Goal: Transaction & Acquisition: Purchase product/service

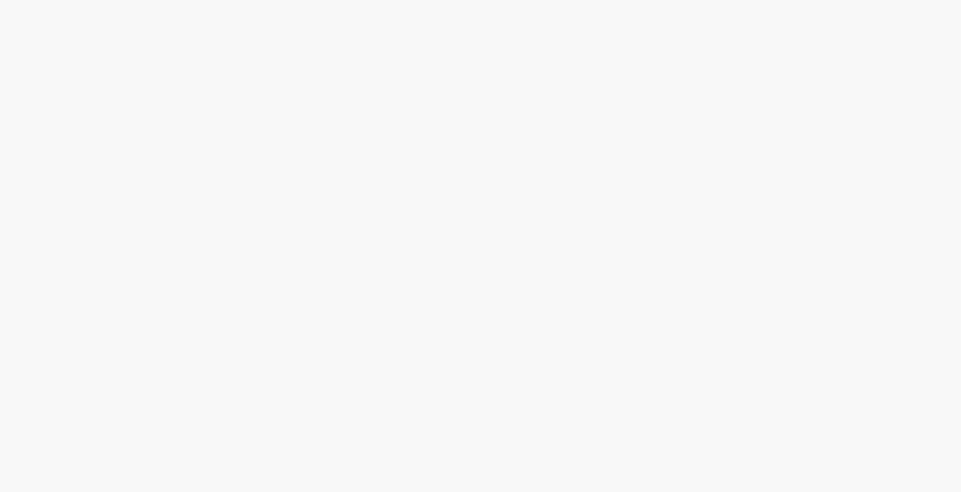
scroll to position [492, 0]
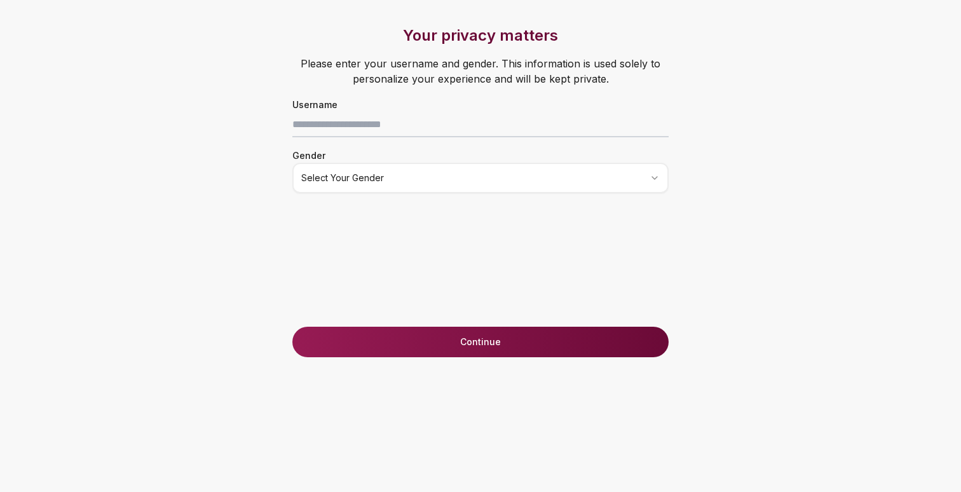
scroll to position [12901, 0]
click at [488, 342] on button "Continue" at bounding box center [480, 342] width 376 height 31
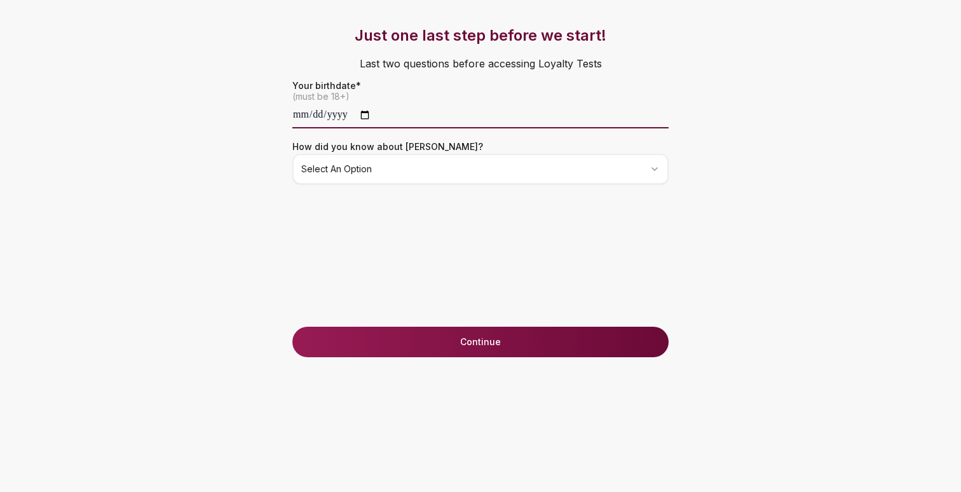
click at [308, 111] on input "date" at bounding box center [480, 115] width 376 height 25
type input "**********"
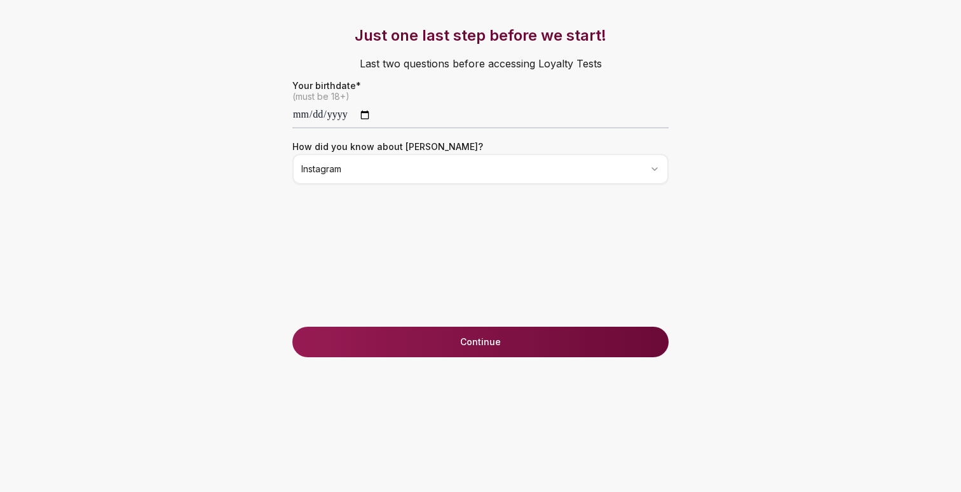
click at [485, 352] on button "Continue" at bounding box center [480, 342] width 376 height 31
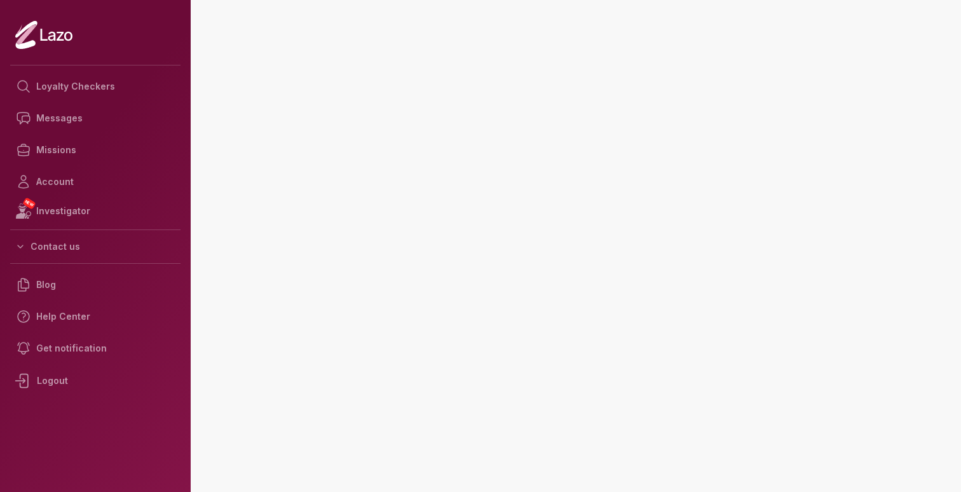
scroll to position [12901, 0]
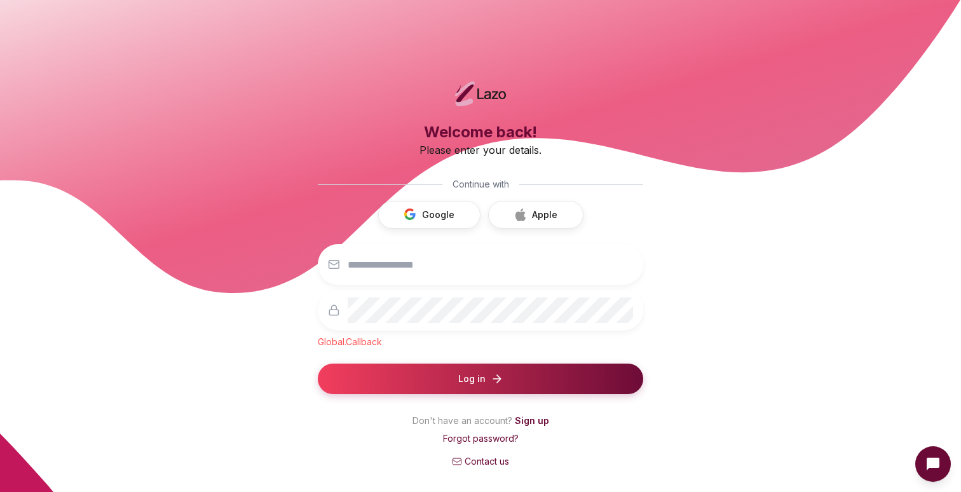
scroll to position [12901, 0]
click at [383, 263] on input "email" at bounding box center [490, 264] width 285 height 25
type input "**********"
click at [468, 380] on span "Log in" at bounding box center [471, 379] width 27 height 13
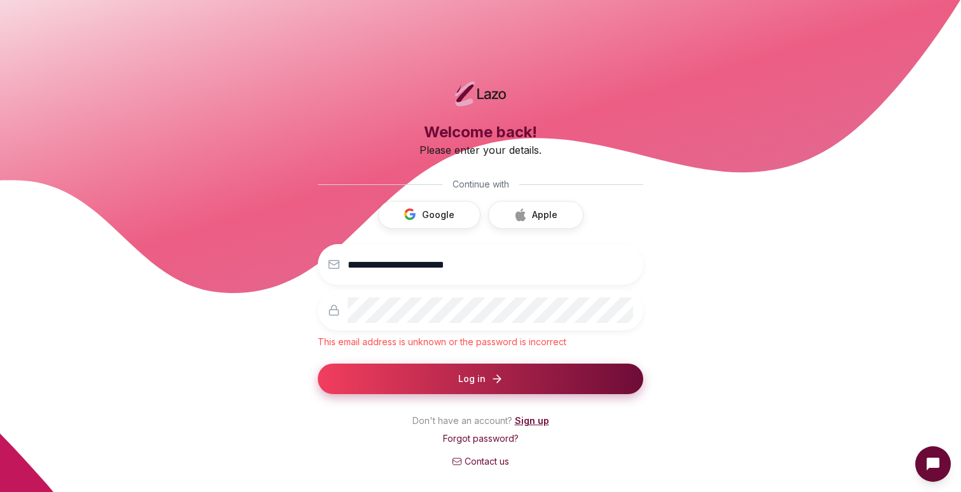
click at [537, 420] on link "Sign up" at bounding box center [532, 420] width 34 height 11
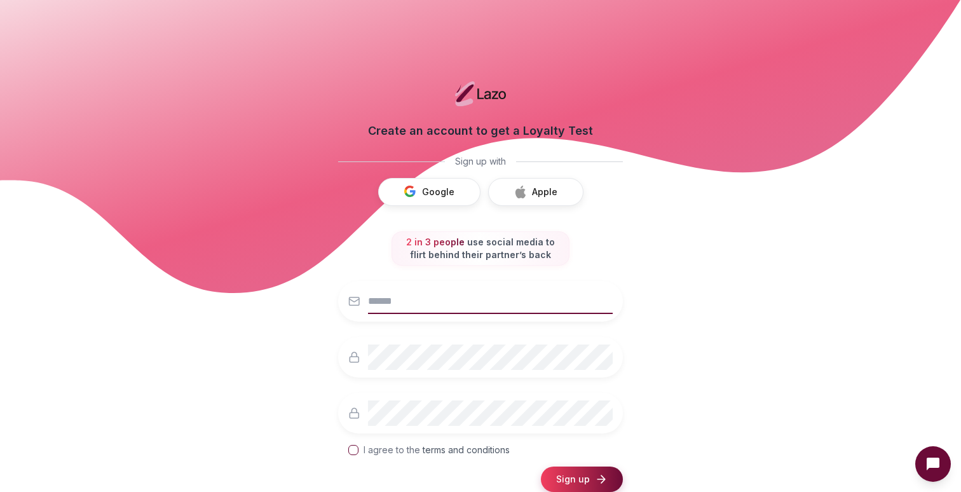
click at [417, 302] on input "email" at bounding box center [490, 301] width 245 height 25
type input "**********"
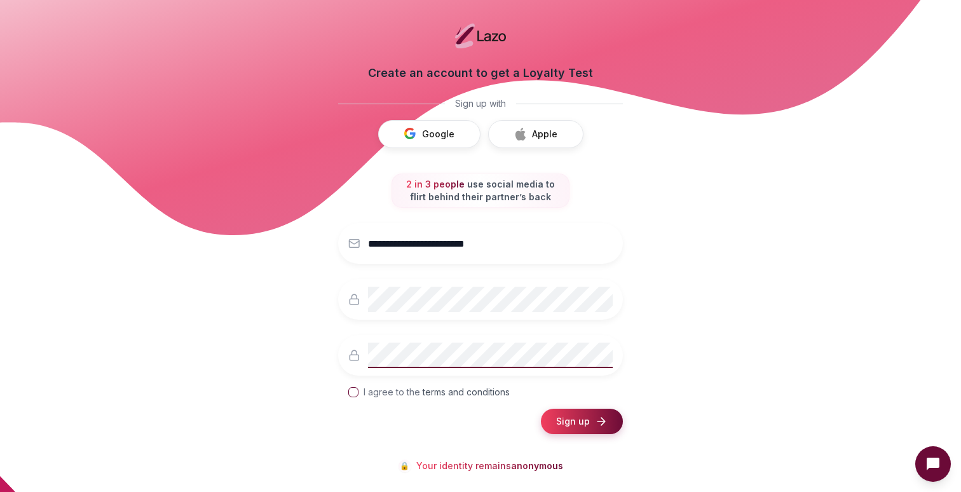
scroll to position [53, 0]
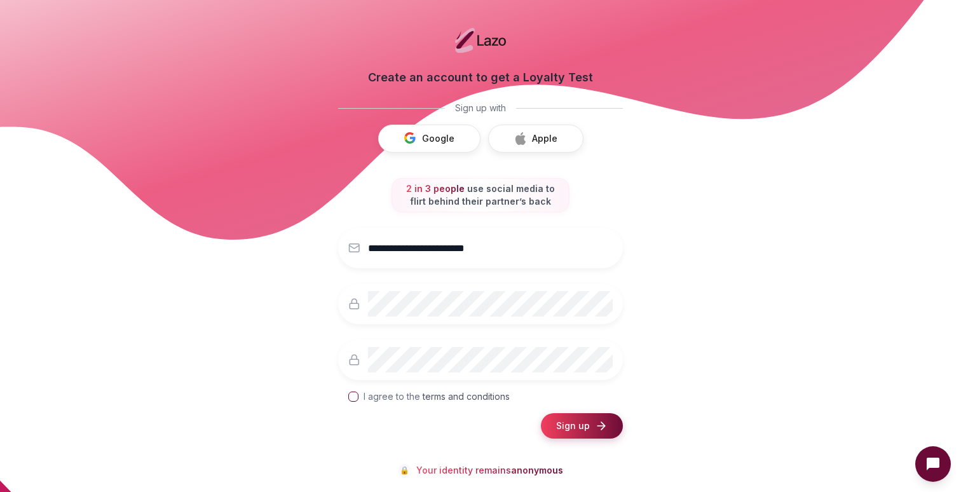
click at [350, 397] on button "I agree to the terms and conditions" at bounding box center [353, 397] width 10 height 10
click at [565, 425] on span "Sign up" at bounding box center [573, 426] width 34 height 13
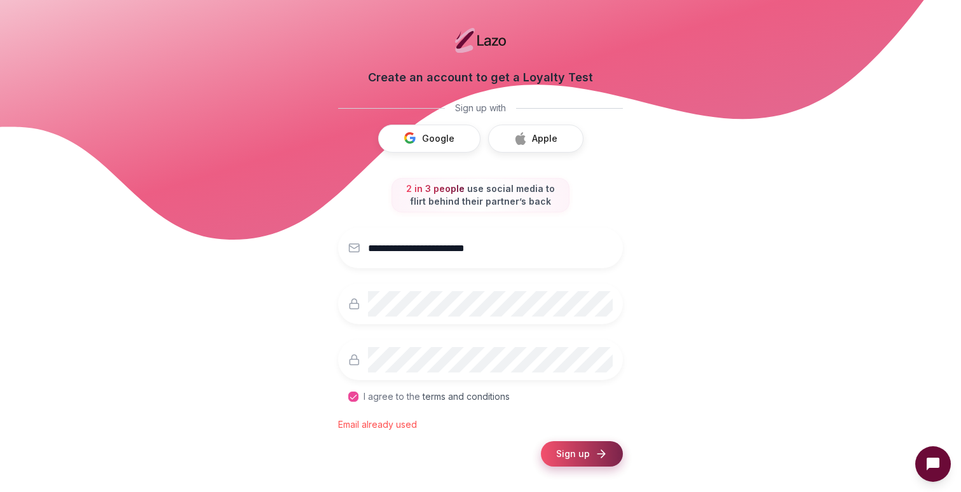
click at [442, 142] on button "Google" at bounding box center [429, 139] width 102 height 28
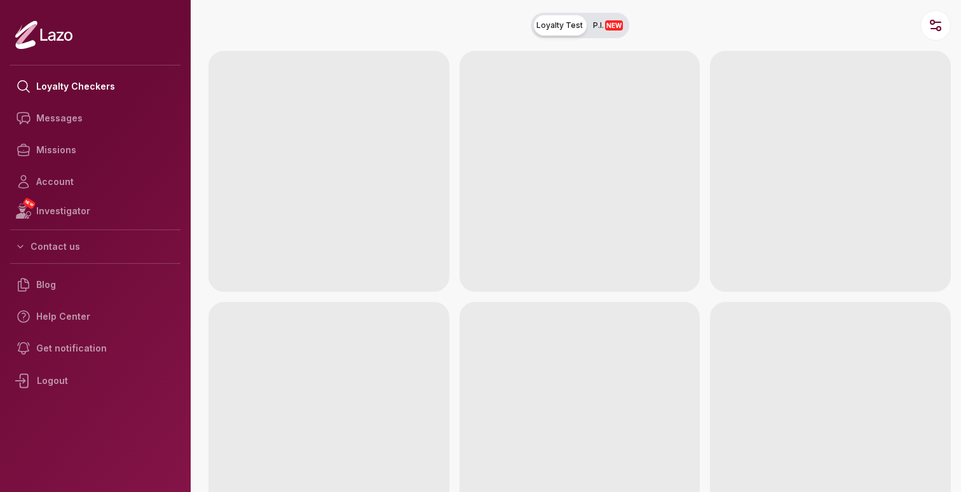
scroll to position [12901, 0]
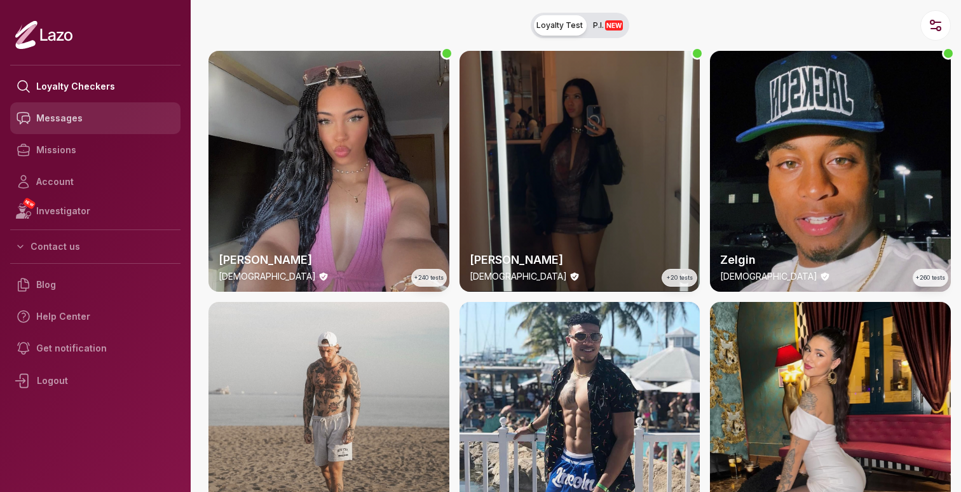
click at [73, 121] on link "Messages" at bounding box center [95, 118] width 170 height 32
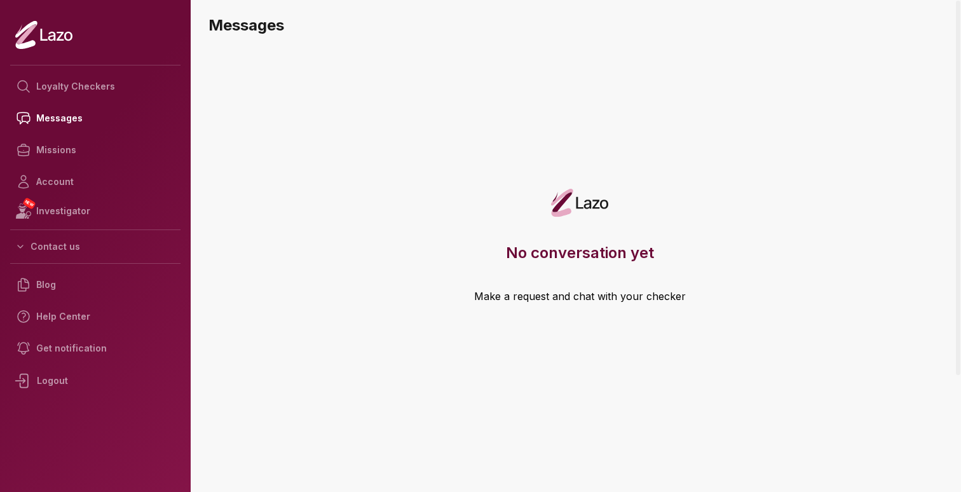
click at [569, 301] on link "Make a request and chat with your checker" at bounding box center [580, 309] width 212 height 41
click at [561, 249] on h3 "No conversation yet" at bounding box center [580, 253] width 148 height 20
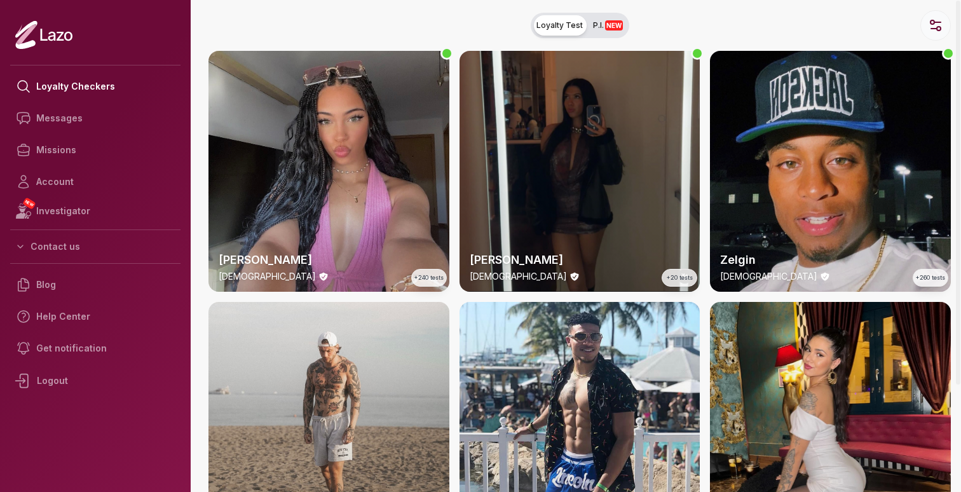
click at [937, 25] on icon "button" at bounding box center [935, 25] width 15 height 15
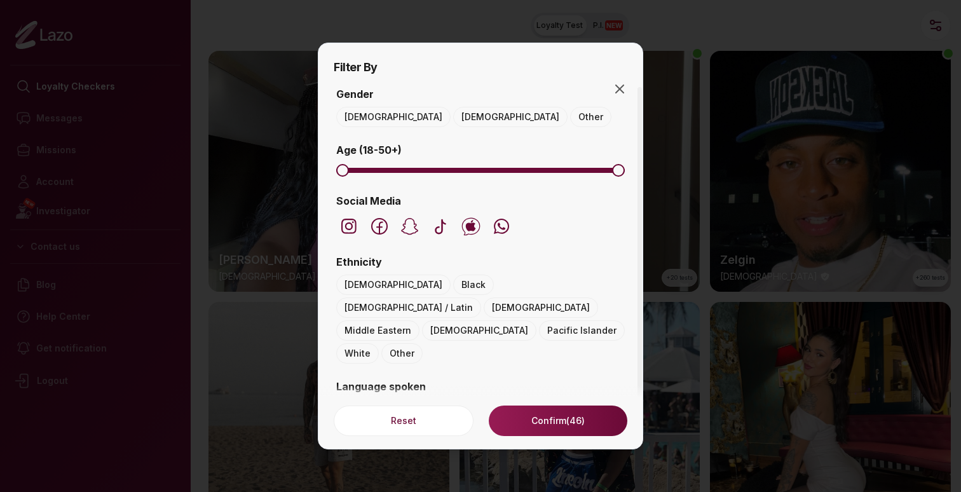
click at [367, 117] on button "Male" at bounding box center [393, 117] width 114 height 20
click at [460, 172] on span "Minimum" at bounding box center [463, 170] width 13 height 13
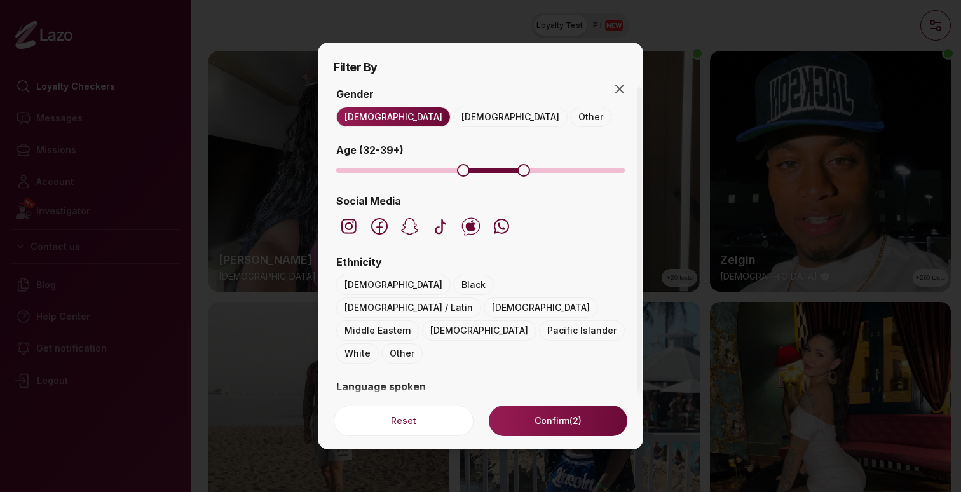
click at [527, 168] on span "Maximum" at bounding box center [524, 170] width 13 height 13
click at [350, 228] on icon "button" at bounding box center [349, 225] width 9 height 9
click at [357, 343] on button "White" at bounding box center [357, 353] width 43 height 20
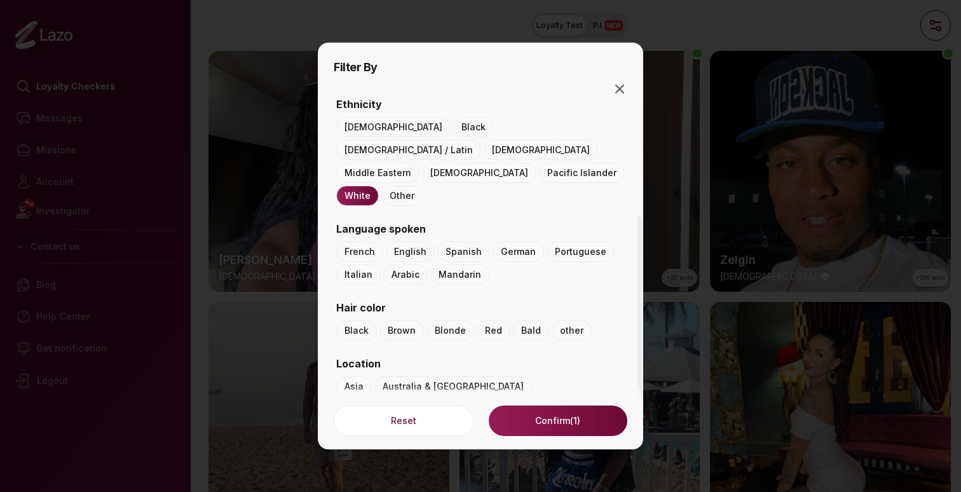
scroll to position [159, 0]
click at [404, 240] on button "English" at bounding box center [410, 250] width 49 height 20
click at [362, 319] on button "Black" at bounding box center [356, 329] width 41 height 20
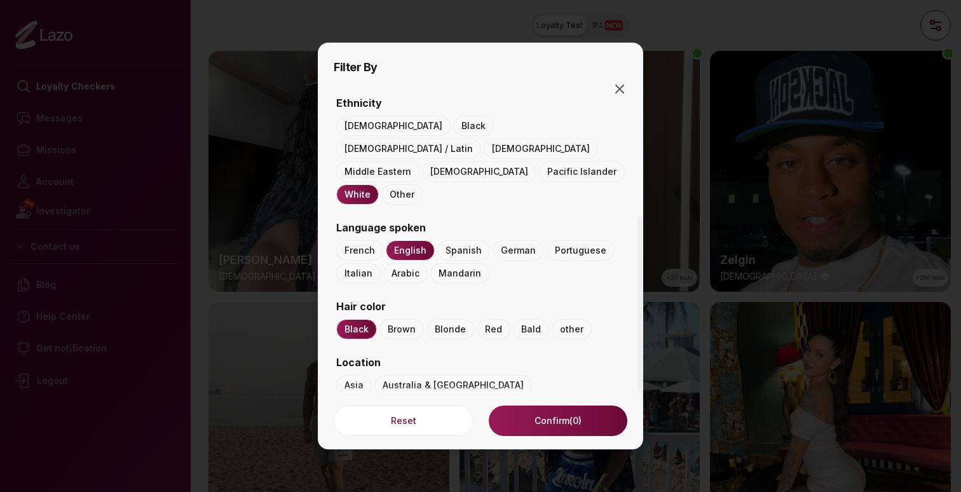
click at [407, 319] on button "Brown" at bounding box center [402, 329] width 45 height 20
click at [452, 319] on button "Blonde" at bounding box center [451, 329] width 48 height 20
click at [490, 386] on div "Reset Confirm (1)" at bounding box center [481, 417] width 324 height 64
click at [495, 421] on button "USA" at bounding box center [522, 431] width 107 height 20
click at [566, 421] on button "Confirm (1)" at bounding box center [558, 421] width 139 height 31
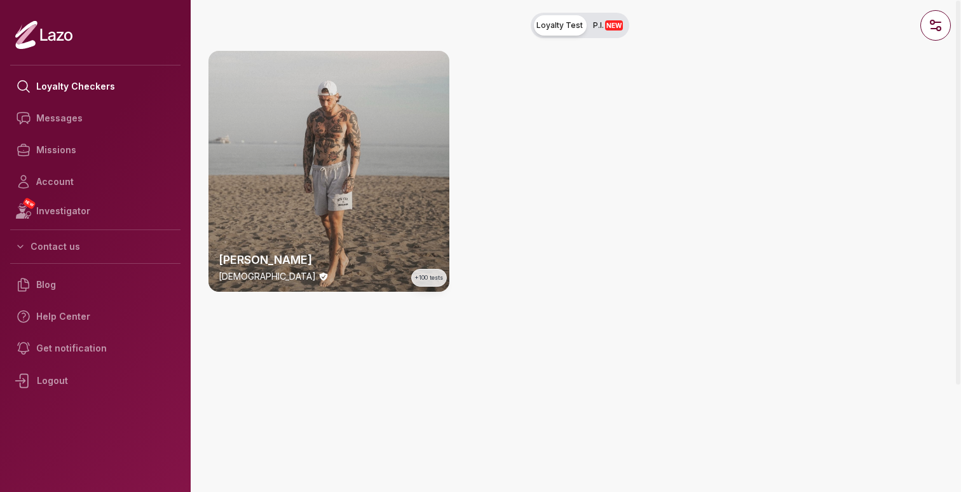
click at [373, 143] on div "Michael 34 y/o +100 tests" at bounding box center [329, 171] width 241 height 241
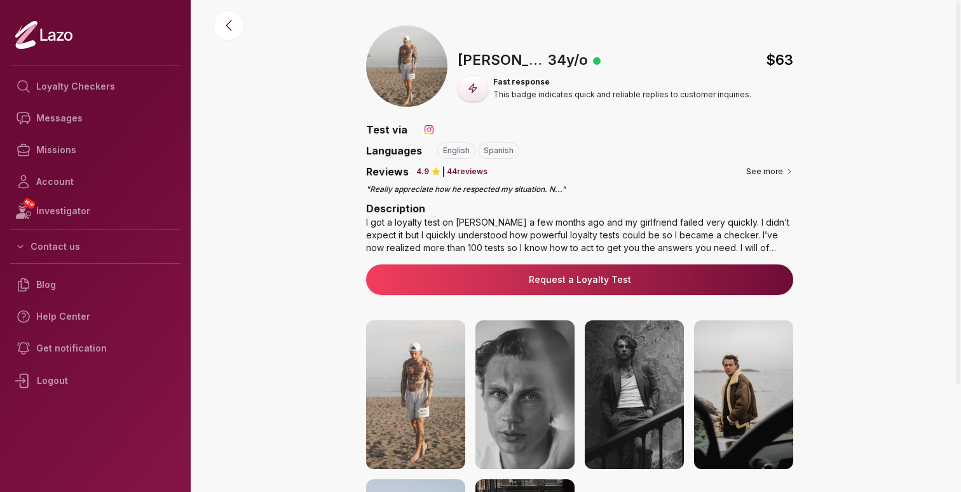
click at [748, 412] on img at bounding box center [743, 394] width 99 height 149
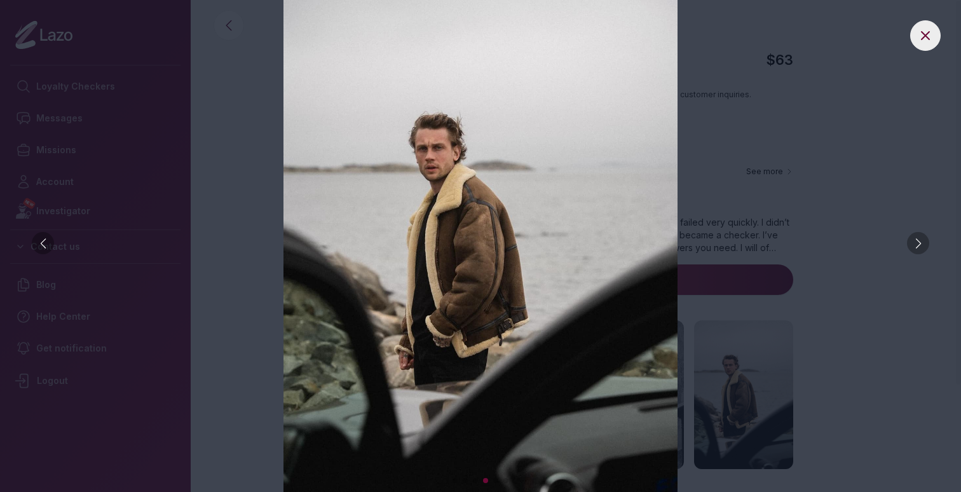
click at [916, 239] on div at bounding box center [918, 243] width 22 height 22
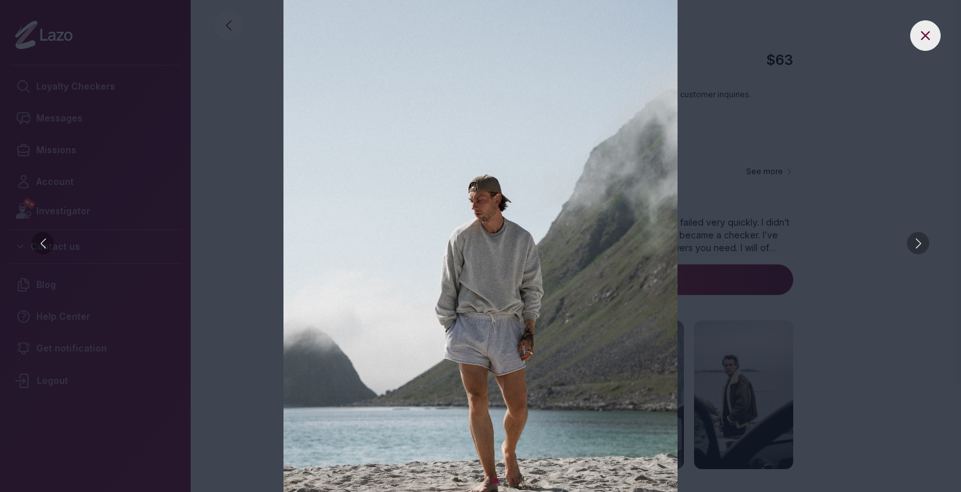
click at [916, 239] on div at bounding box center [918, 243] width 22 height 22
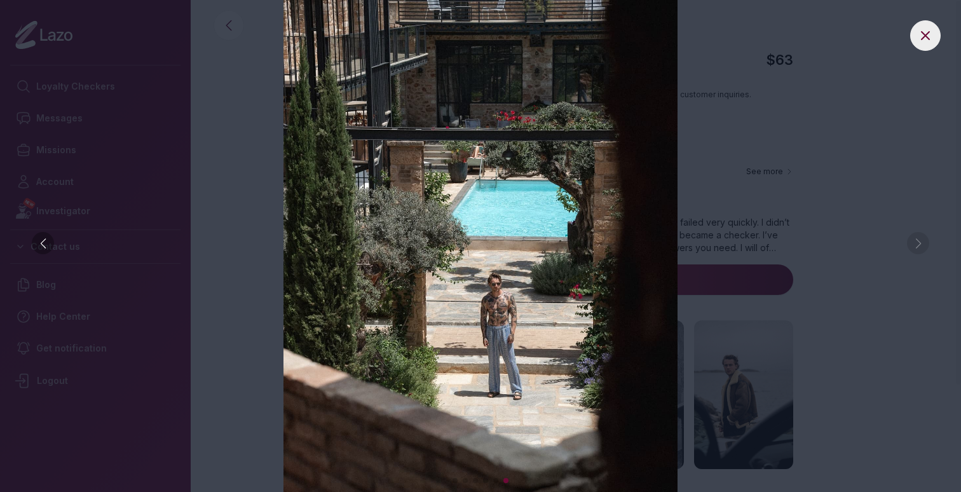
click at [916, 239] on img at bounding box center [480, 246] width 910 height 492
click at [920, 244] on img at bounding box center [480, 246] width 910 height 492
click at [47, 248] on div at bounding box center [43, 243] width 22 height 22
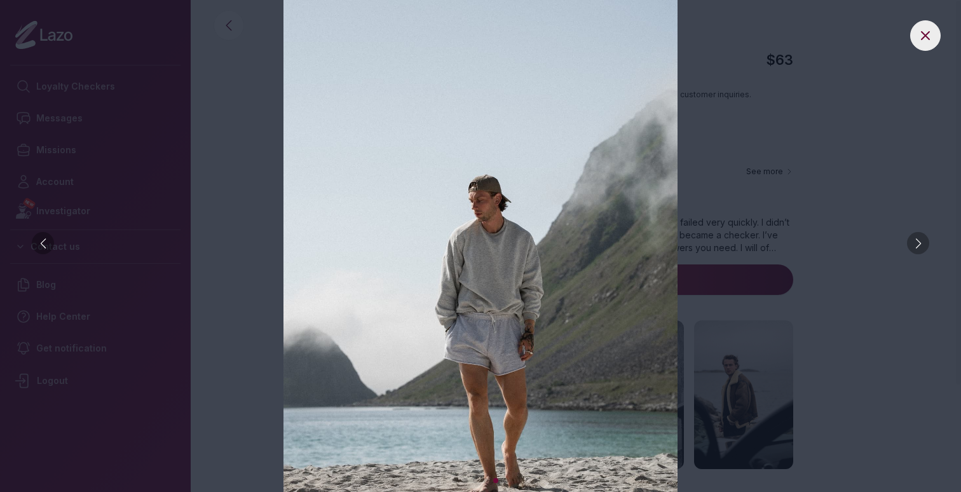
click at [46, 247] on div at bounding box center [43, 243] width 22 height 22
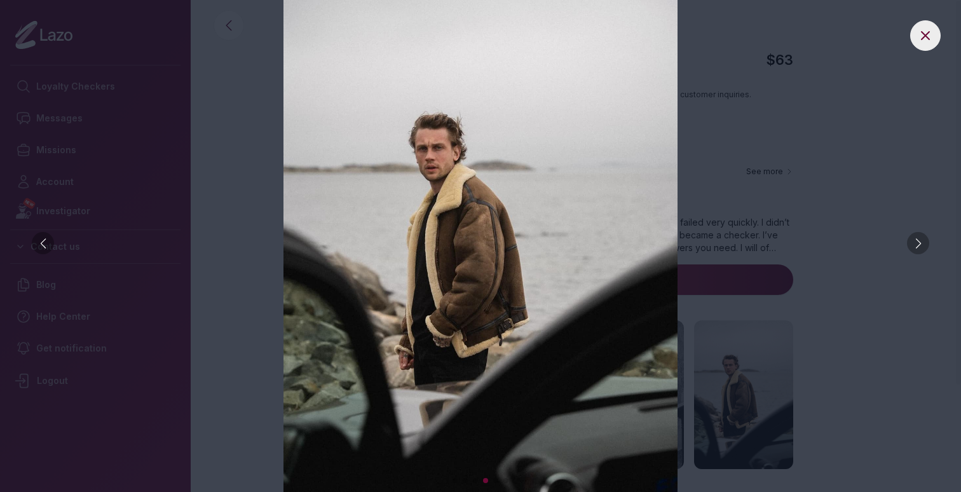
click at [46, 247] on div at bounding box center [43, 243] width 22 height 22
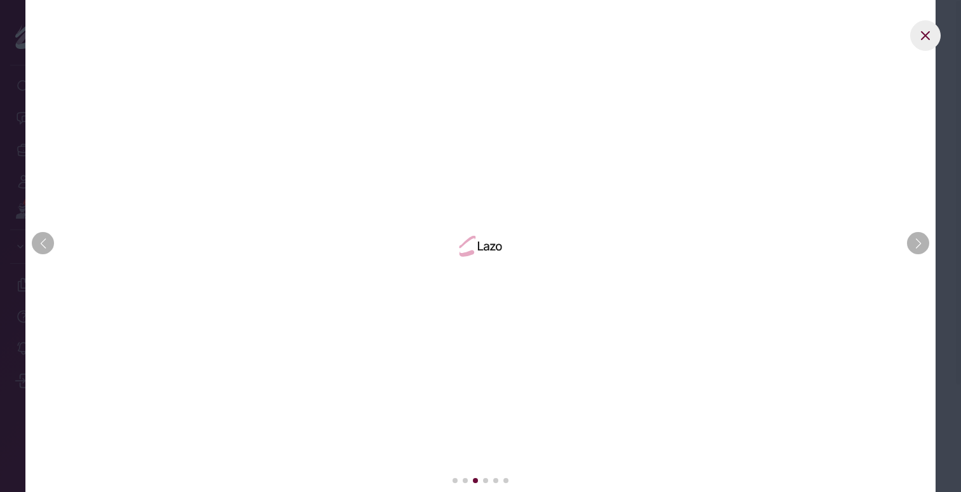
click at [46, 247] on div at bounding box center [43, 243] width 22 height 22
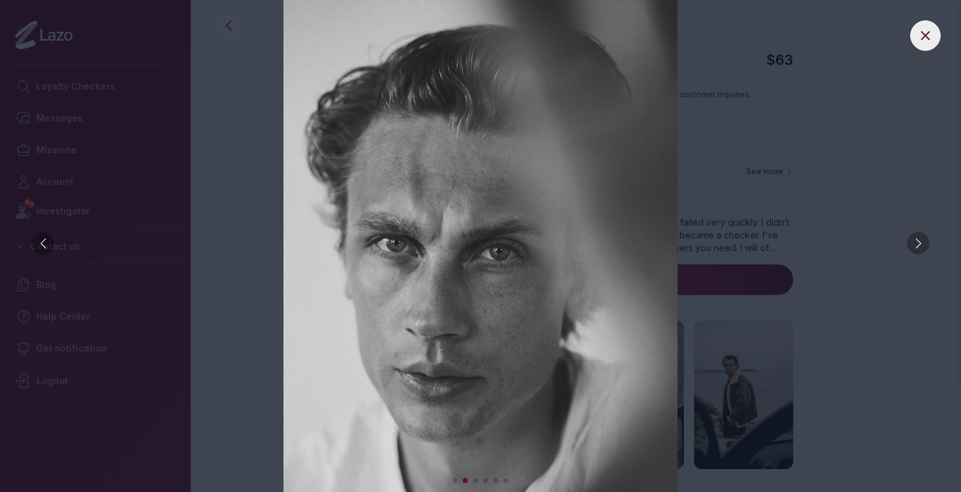
click at [46, 247] on div at bounding box center [43, 243] width 22 height 22
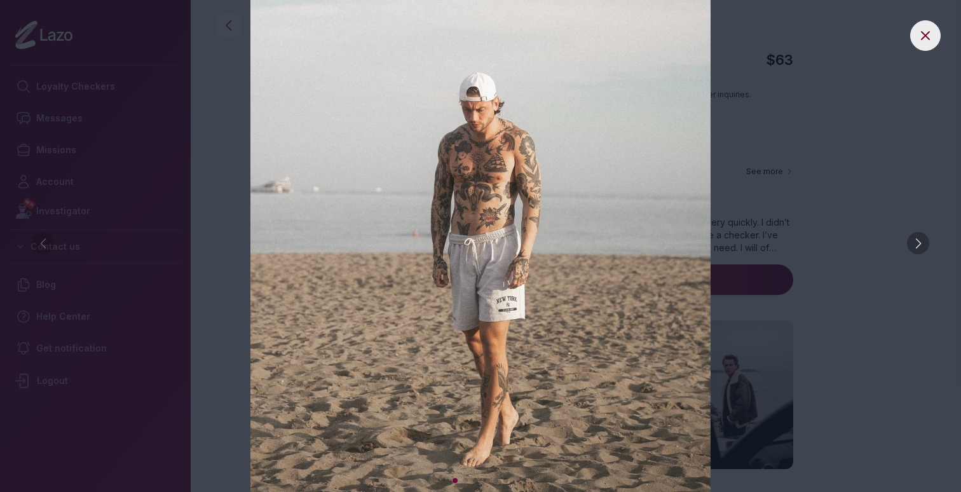
click at [46, 247] on img at bounding box center [480, 246] width 910 height 492
click at [928, 37] on icon at bounding box center [925, 35] width 15 height 15
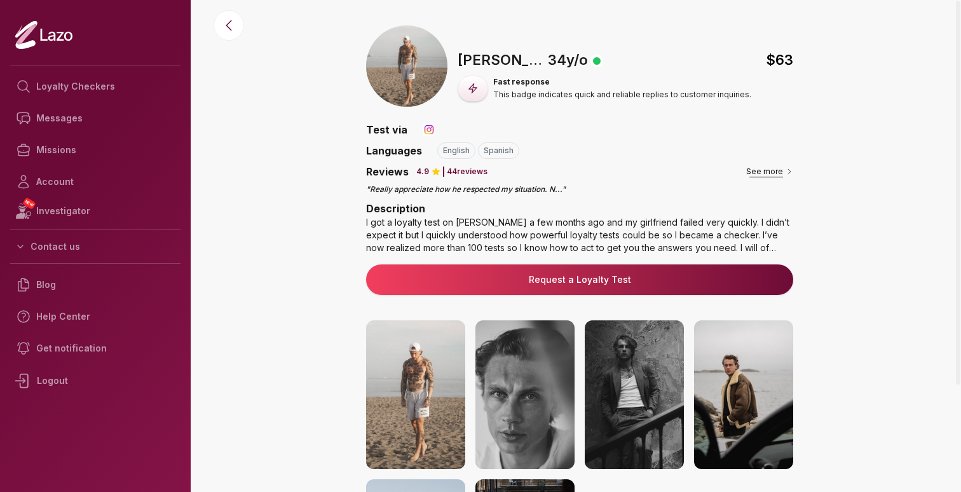
click at [784, 173] on button "See more" at bounding box center [769, 171] width 47 height 13
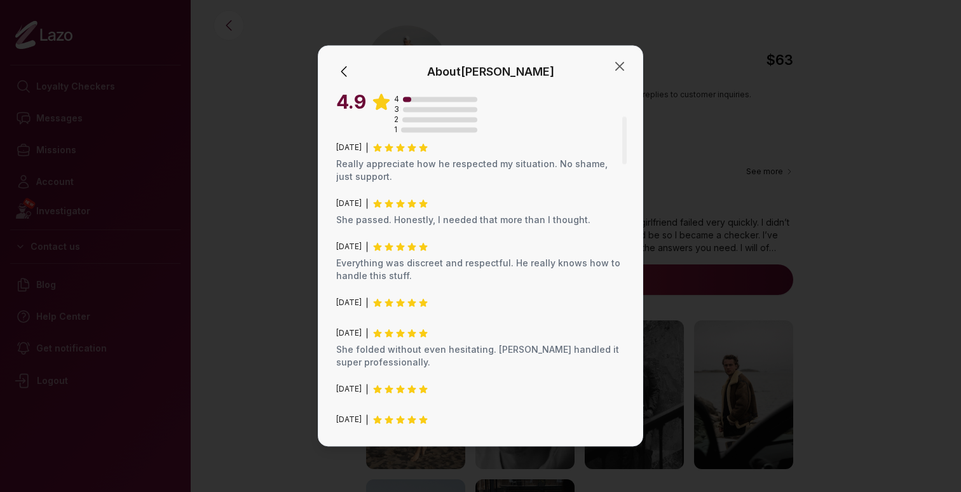
drag, startPoint x: 625, startPoint y: 125, endPoint x: 623, endPoint y: 161, distance: 36.3
click at [623, 161] on div at bounding box center [624, 140] width 4 height 48
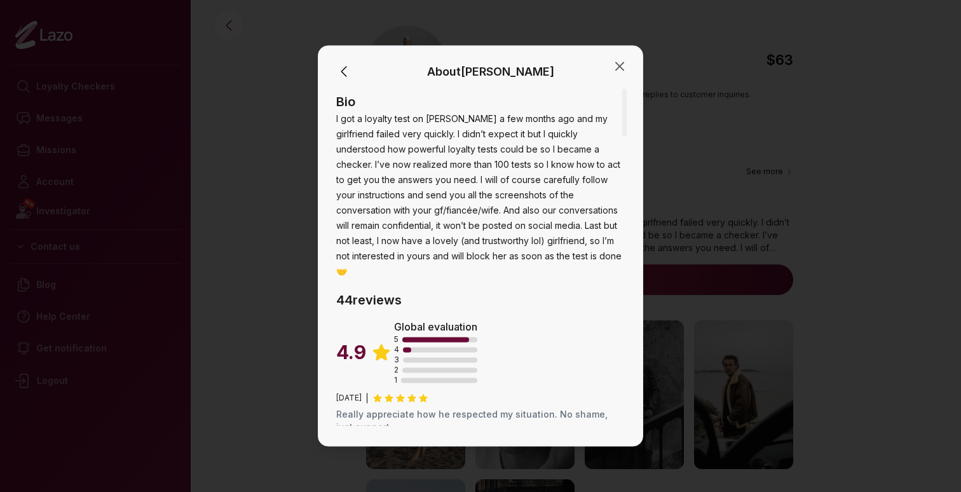
drag, startPoint x: 623, startPoint y: 161, endPoint x: 608, endPoint y: 44, distance: 118.0
click at [622, 88] on div at bounding box center [624, 112] width 4 height 48
click at [619, 62] on icon "button" at bounding box center [619, 65] width 15 height 15
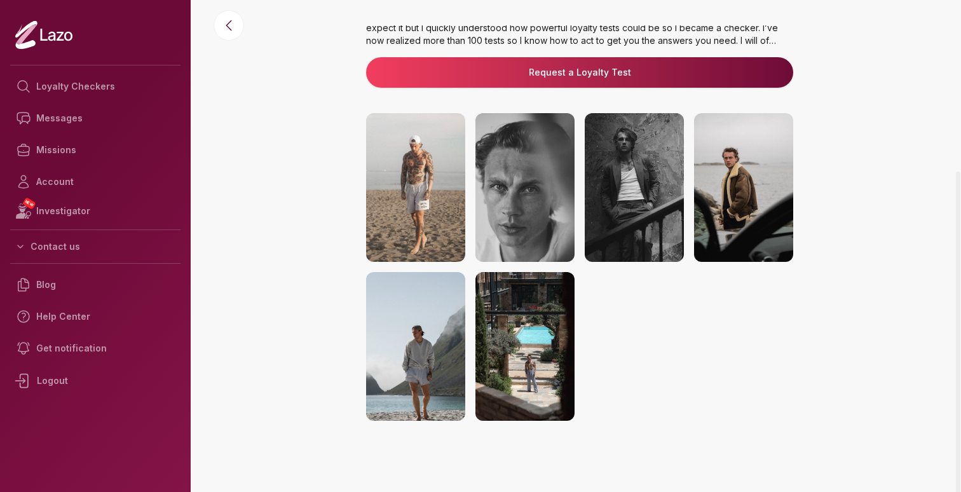
scroll to position [205, 0]
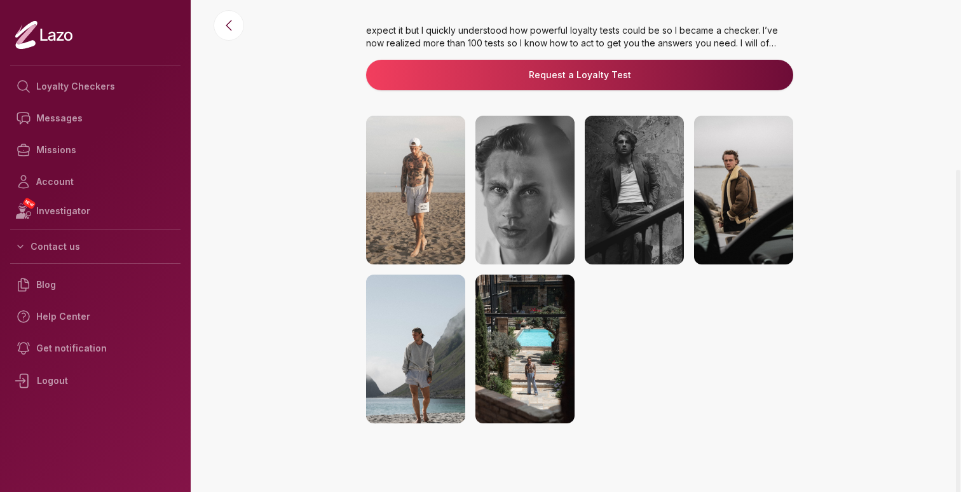
click at [442, 198] on img at bounding box center [415, 190] width 99 height 149
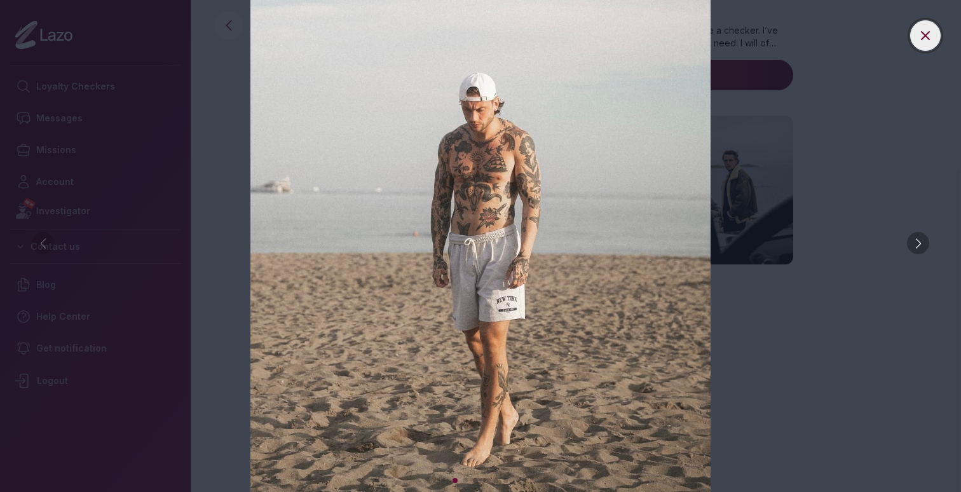
click at [922, 33] on icon at bounding box center [925, 35] width 15 height 15
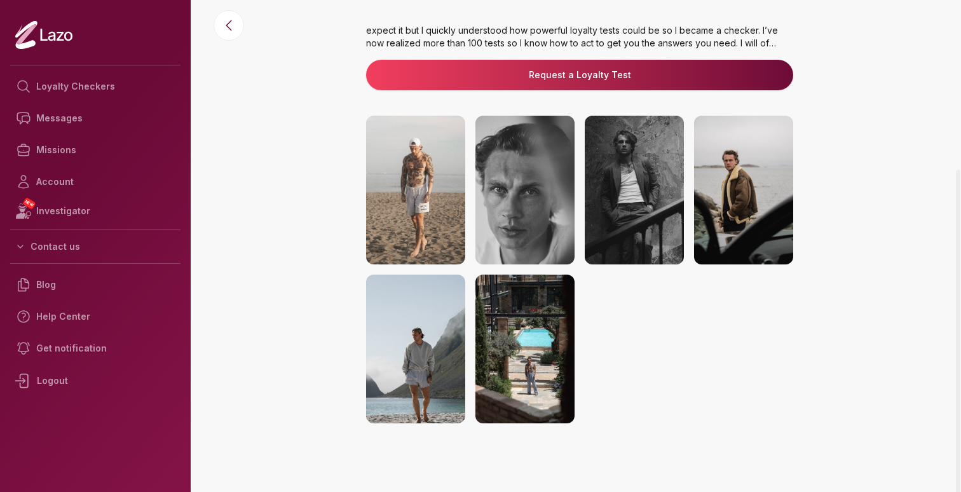
scroll to position [0, 0]
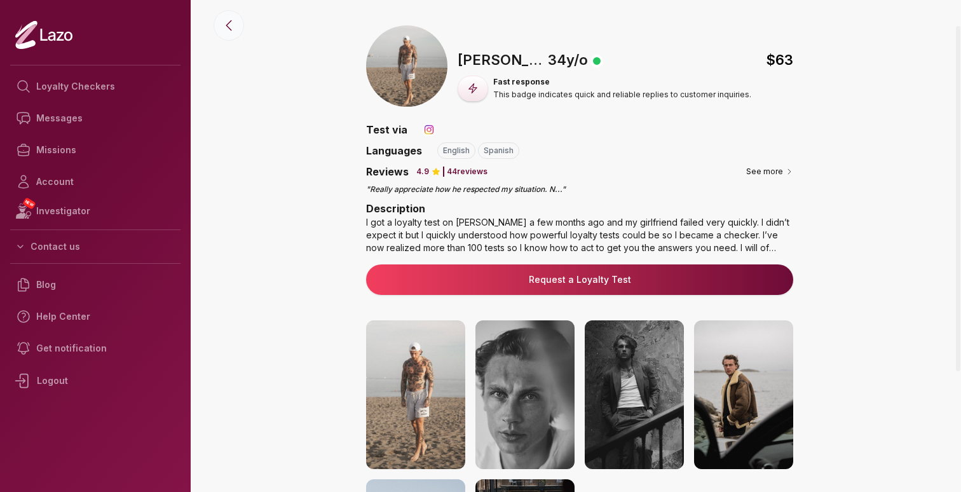
click at [224, 25] on icon at bounding box center [228, 25] width 15 height 15
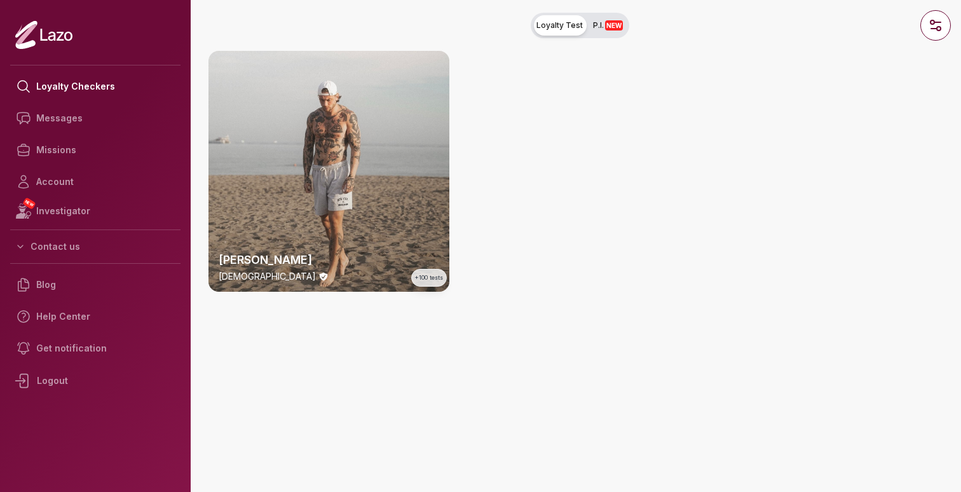
click at [611, 30] on span "NEW" at bounding box center [614, 25] width 18 height 10
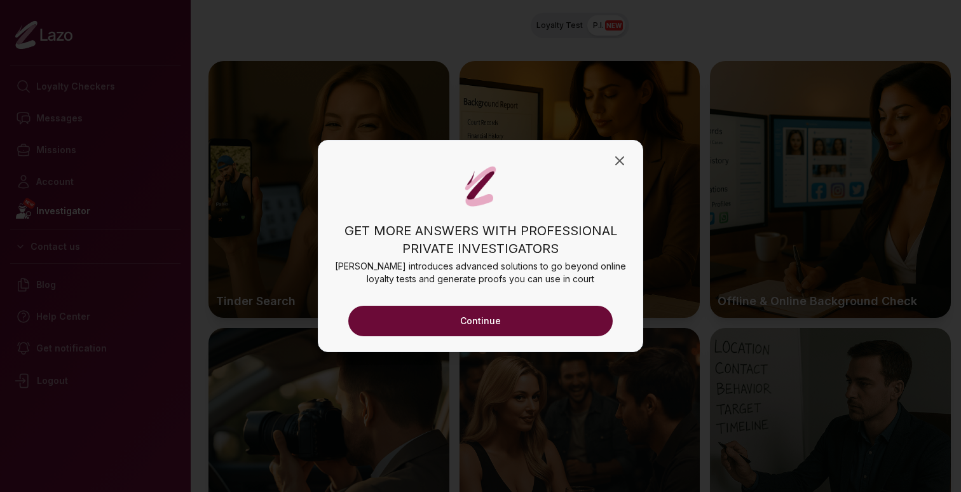
click at [484, 324] on button "Continue" at bounding box center [480, 321] width 264 height 31
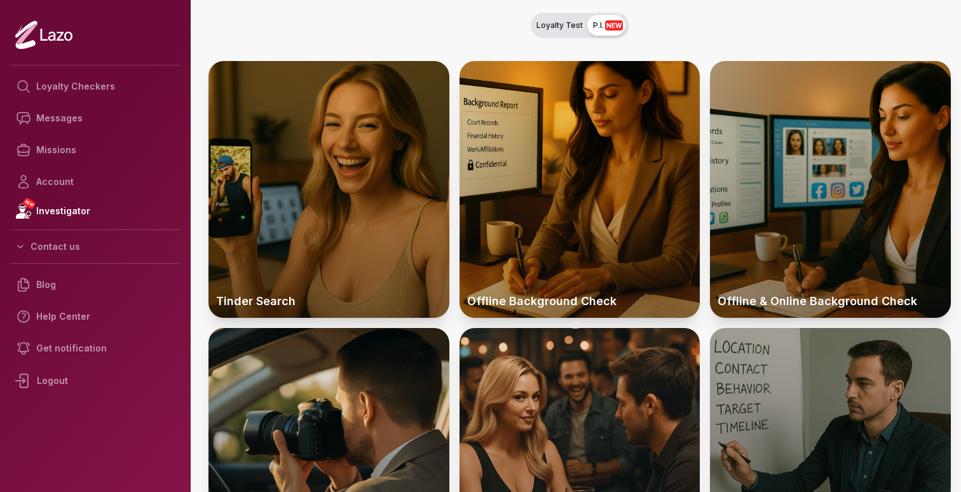
click at [558, 23] on span "Loyalty Test" at bounding box center [560, 25] width 46 height 10
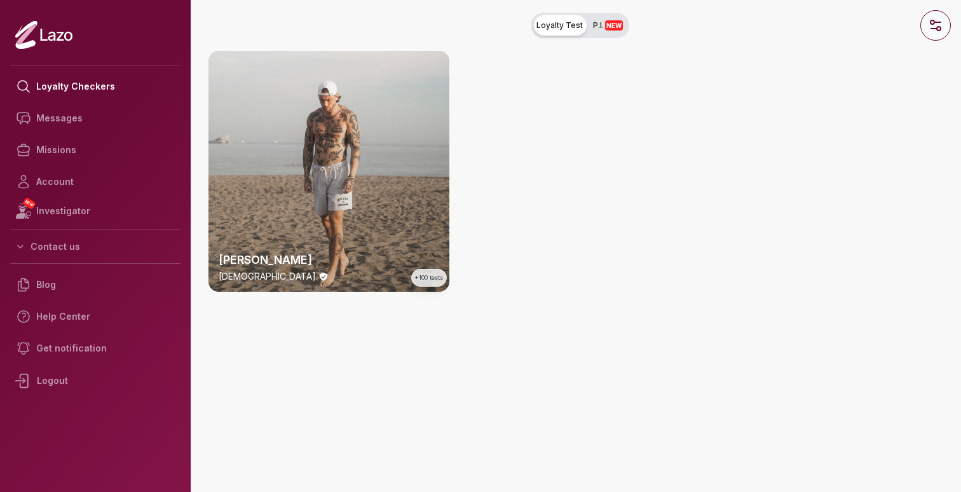
click at [933, 29] on icon "button" at bounding box center [934, 29] width 6 height 0
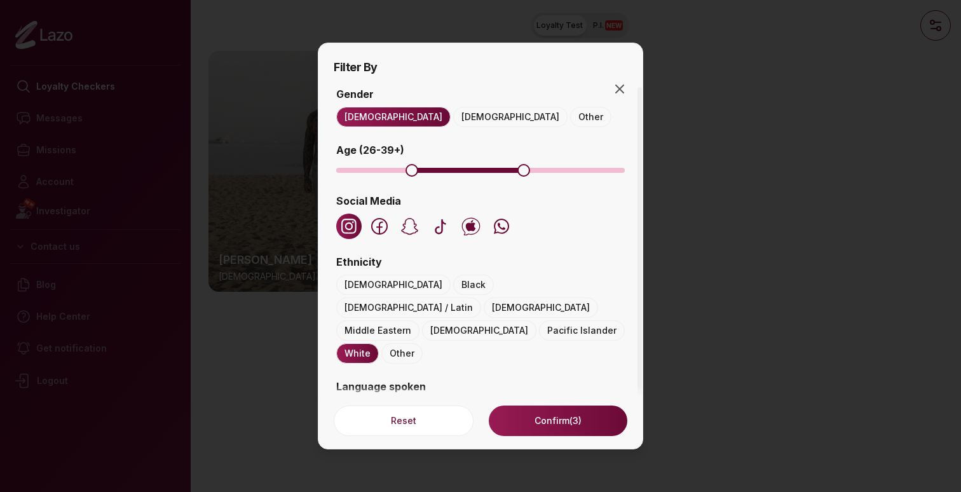
click at [406, 172] on span "Minimum" at bounding box center [412, 170] width 13 height 13
click at [473, 298] on button "Hispanic / Latin" at bounding box center [408, 308] width 145 height 20
click at [447, 173] on span "Minimum" at bounding box center [446, 170] width 13 height 13
click at [566, 425] on button "Confirm (2)" at bounding box center [558, 421] width 139 height 31
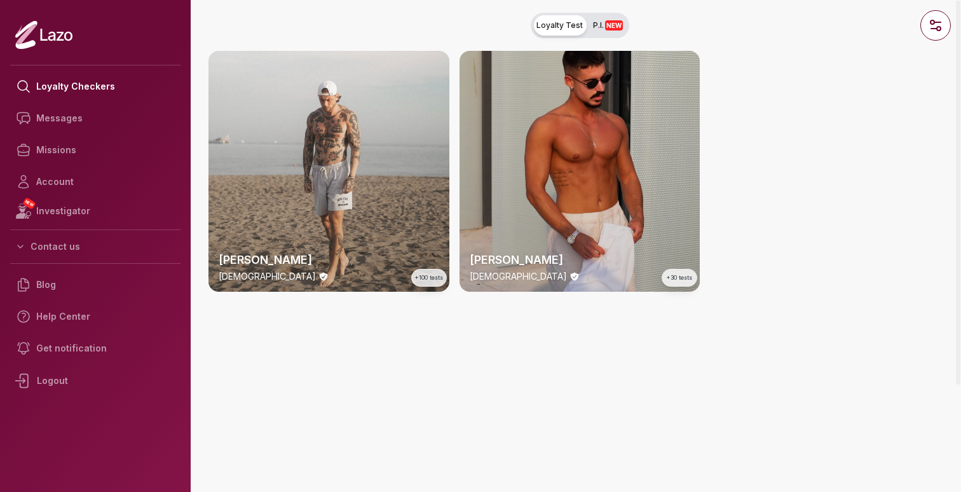
click at [606, 181] on div "Ryan 34 y/o +30 tests" at bounding box center [580, 171] width 241 height 241
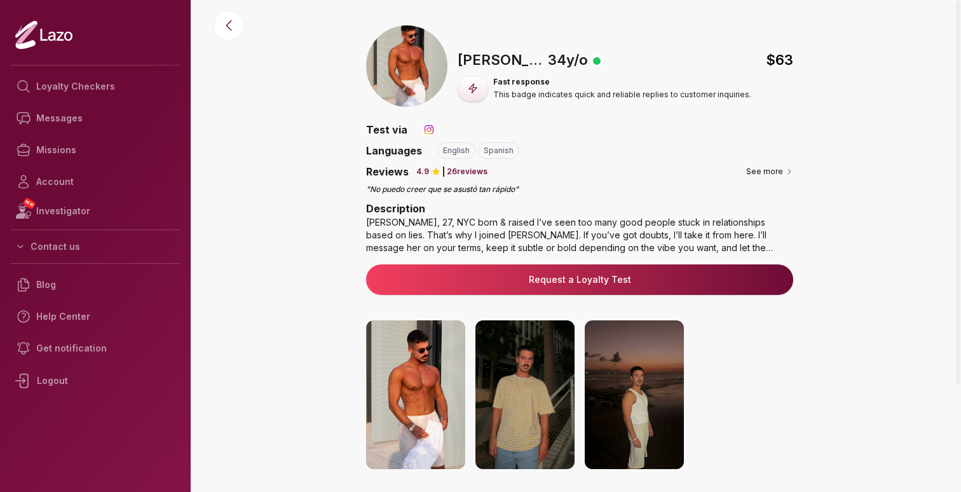
scroll to position [207, 0]
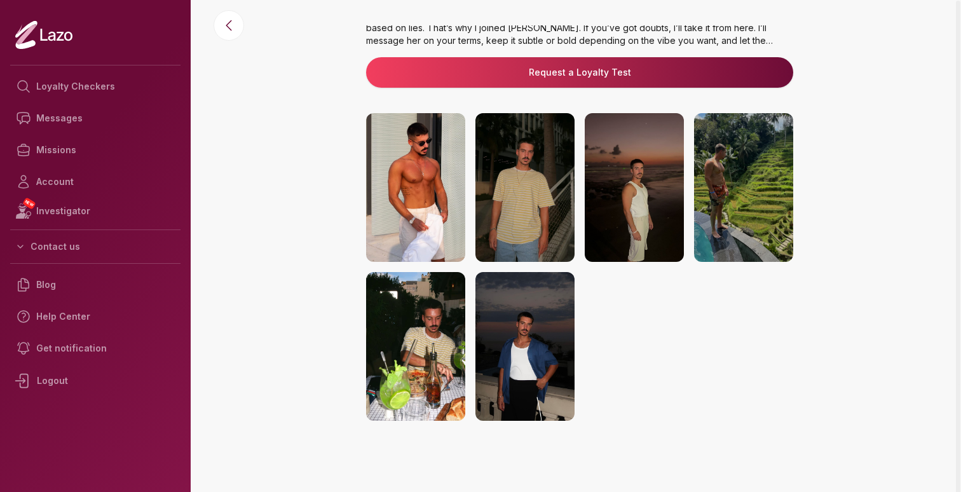
click at [426, 188] on img at bounding box center [415, 187] width 99 height 149
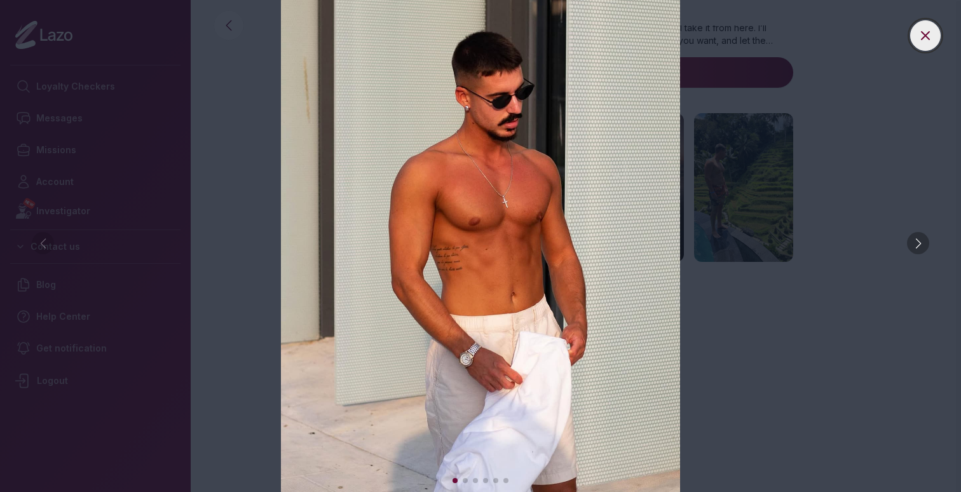
click at [928, 39] on icon at bounding box center [925, 35] width 15 height 15
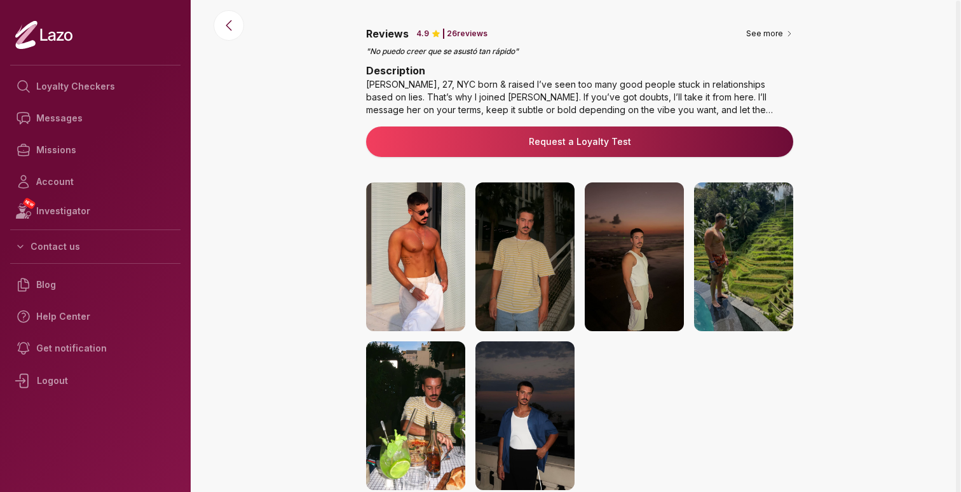
scroll to position [0, 0]
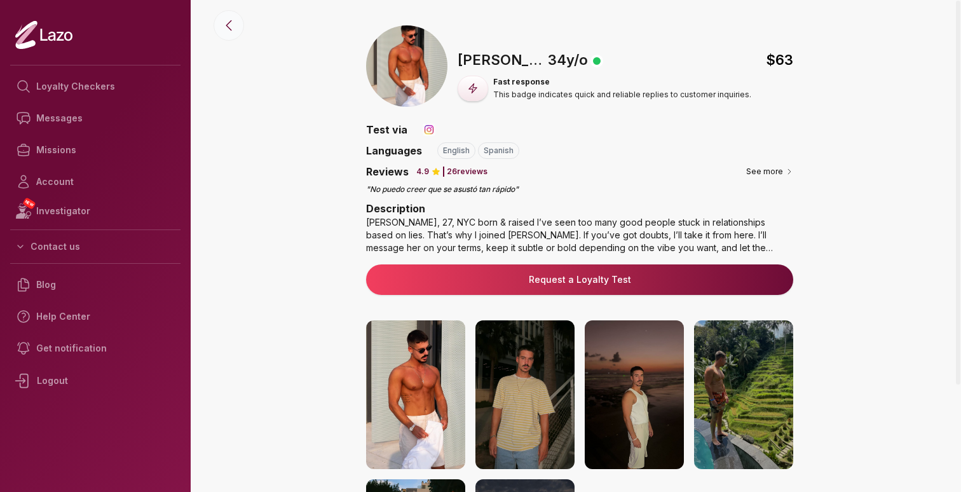
click at [229, 27] on icon at bounding box center [228, 26] width 5 height 10
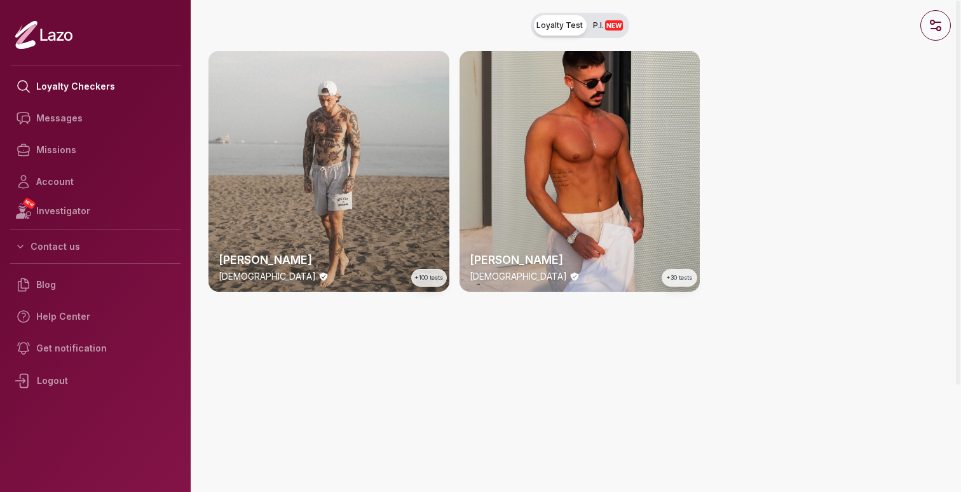
click at [937, 29] on circle "button" at bounding box center [939, 29] width 4 height 4
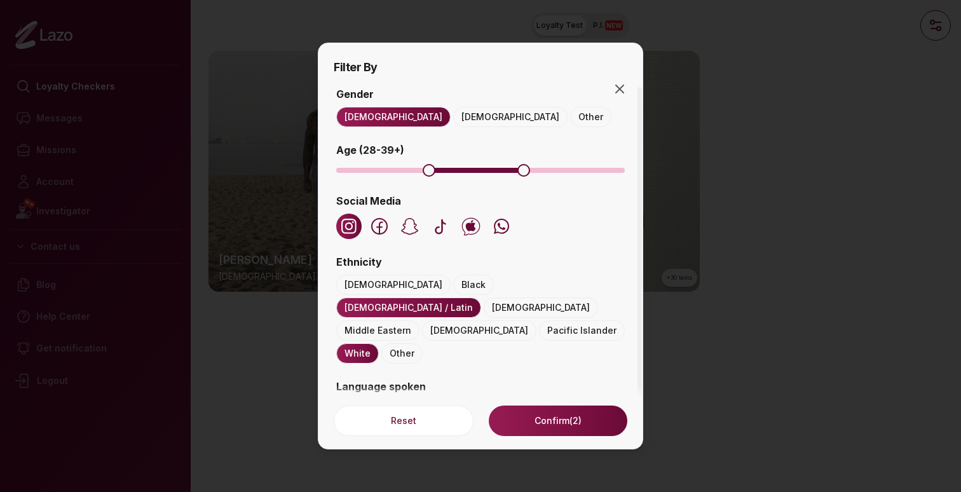
click at [423, 171] on span "Minimum" at bounding box center [429, 170] width 13 height 13
click at [392, 320] on button "Middle Eastern" at bounding box center [377, 330] width 83 height 20
click at [542, 320] on button "Pacific Islander" at bounding box center [582, 330] width 86 height 20
click at [463, 320] on button "Native American" at bounding box center [479, 330] width 114 height 20
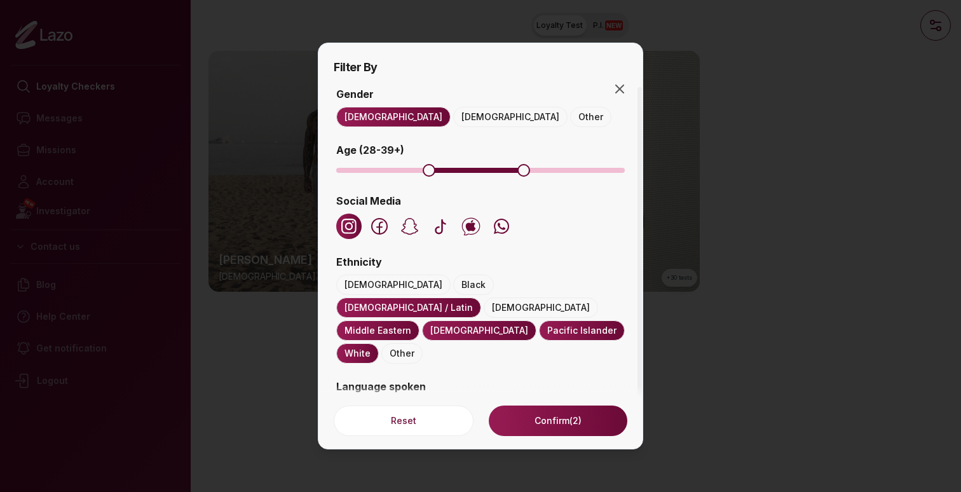
click at [405, 343] on button "Other" at bounding box center [401, 353] width 41 height 20
click at [412, 171] on span "Minimum" at bounding box center [412, 170] width 13 height 13
click at [553, 421] on button "Confirm (5)" at bounding box center [558, 421] width 139 height 31
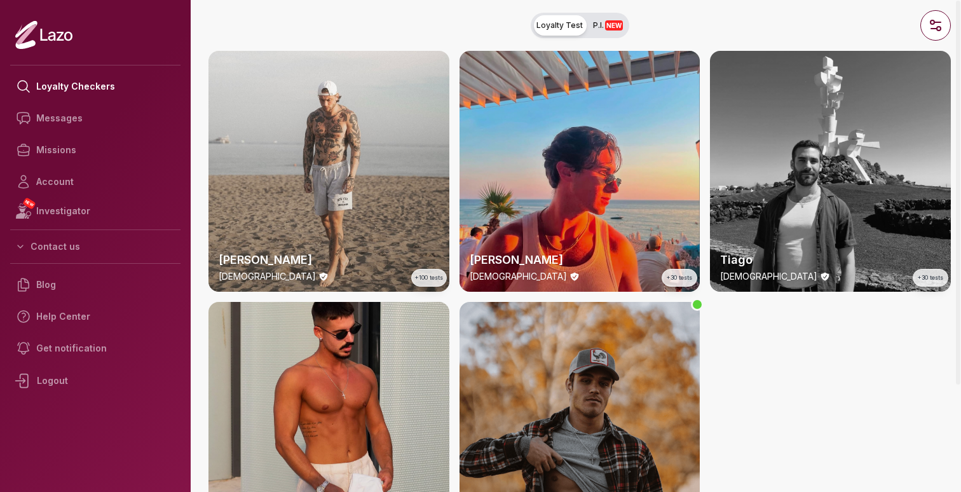
click at [615, 355] on div "Trevor 26 y/o +20 tests" at bounding box center [580, 422] width 241 height 241
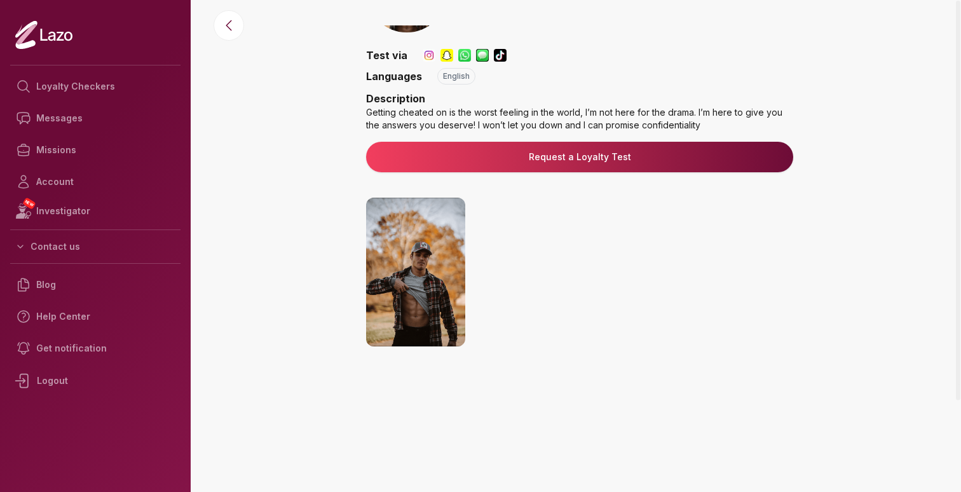
scroll to position [159, 0]
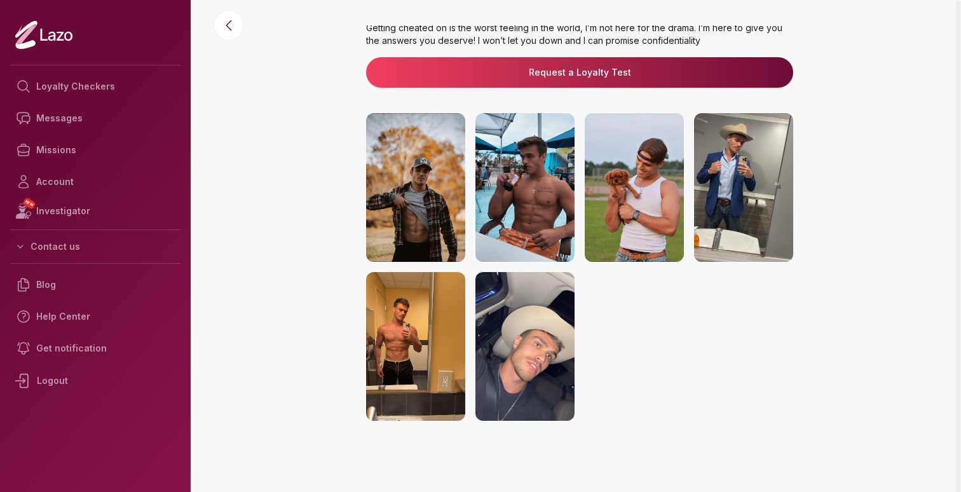
click at [427, 330] on img at bounding box center [415, 346] width 99 height 149
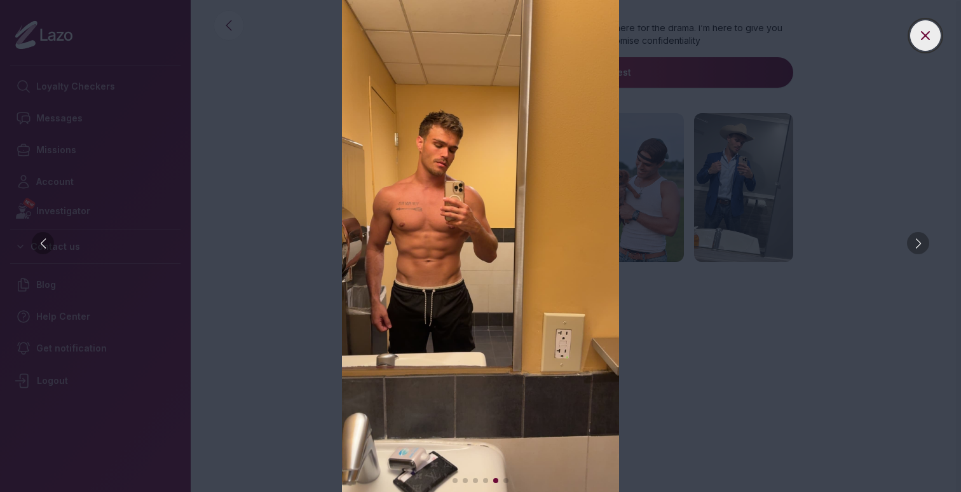
click at [924, 38] on icon at bounding box center [926, 36] width 8 height 8
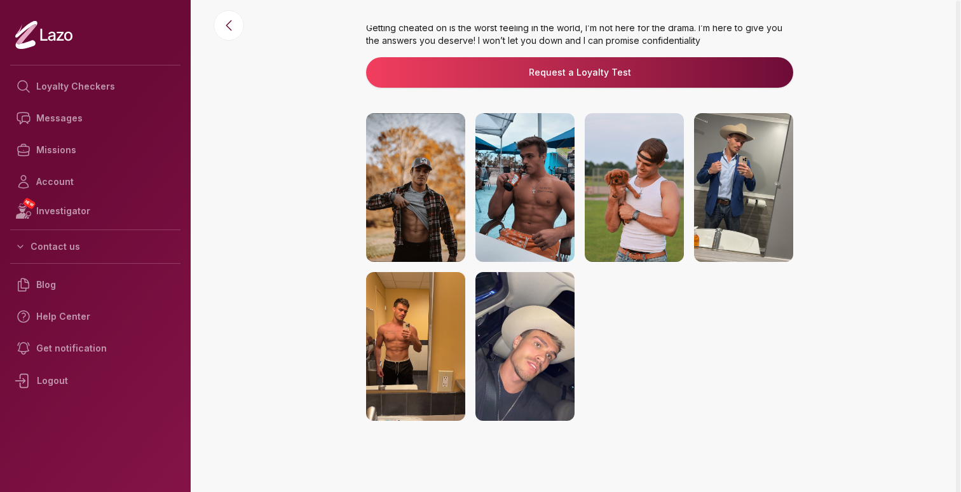
click at [751, 188] on img at bounding box center [743, 187] width 99 height 149
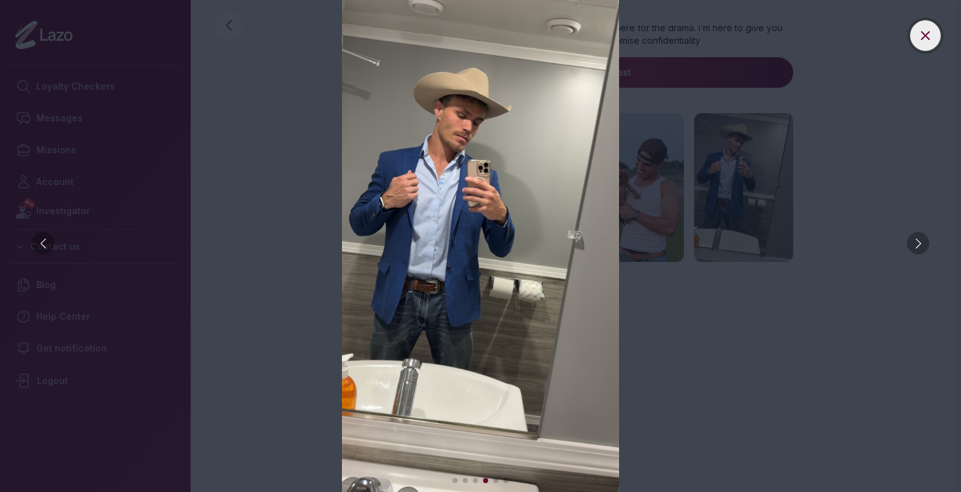
click at [919, 40] on icon at bounding box center [925, 35] width 15 height 15
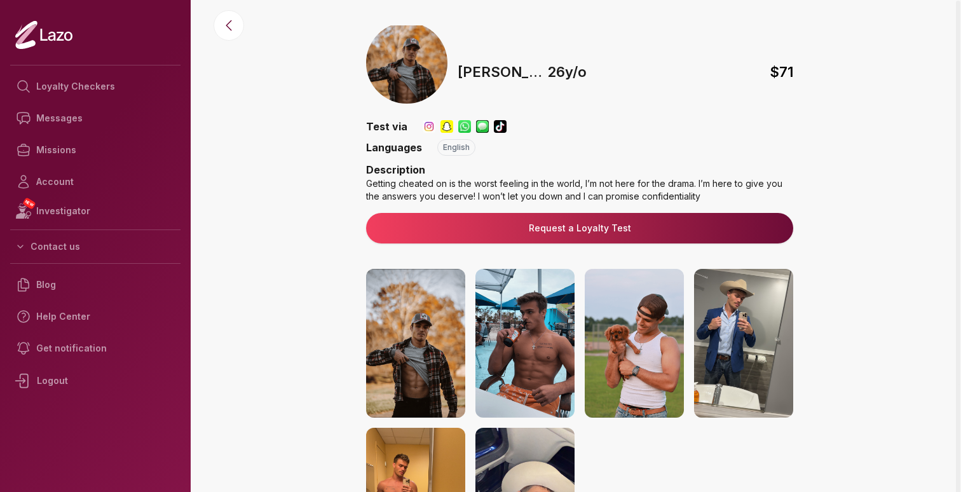
scroll to position [0, 0]
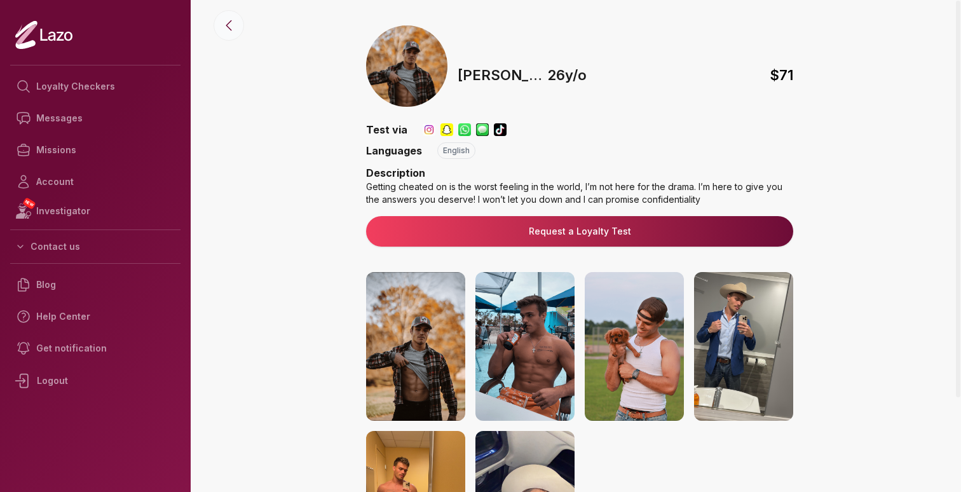
click at [226, 29] on icon at bounding box center [228, 25] width 15 height 15
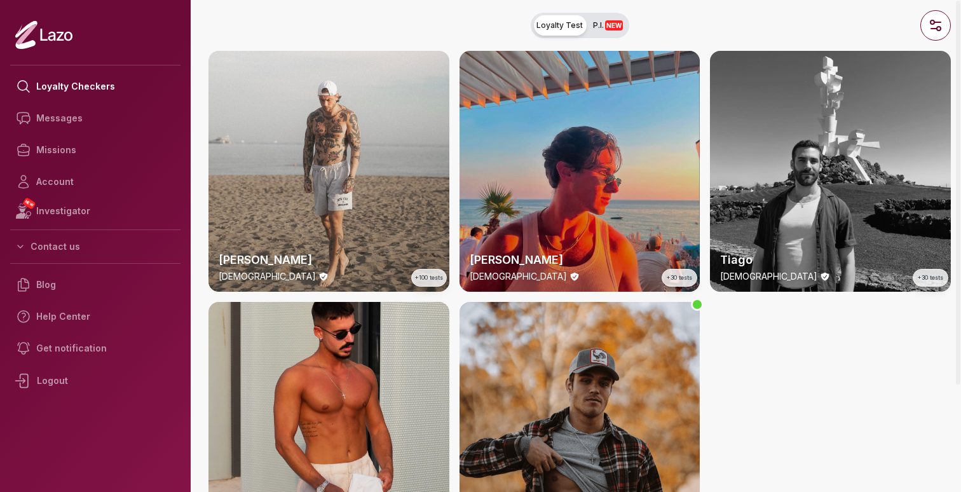
click at [578, 189] on div "Brian 26 y/o +30 tests" at bounding box center [580, 171] width 241 height 241
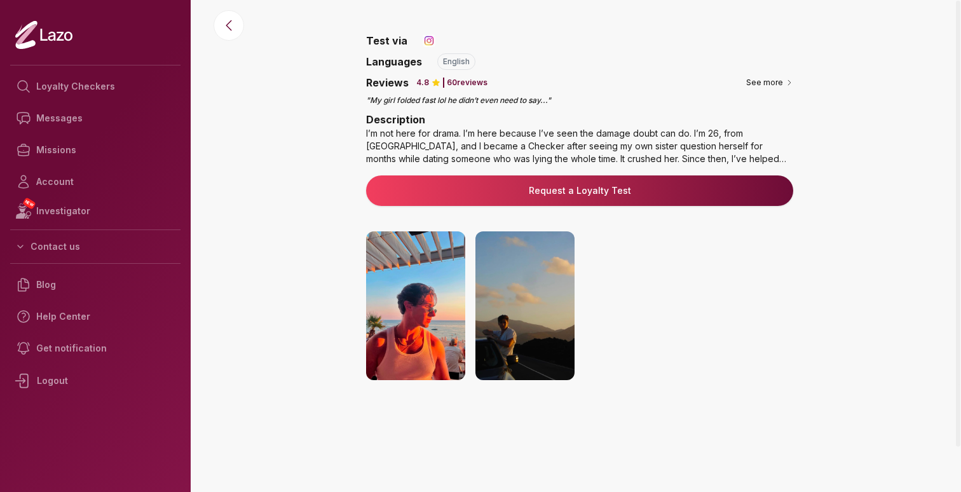
scroll to position [207, 0]
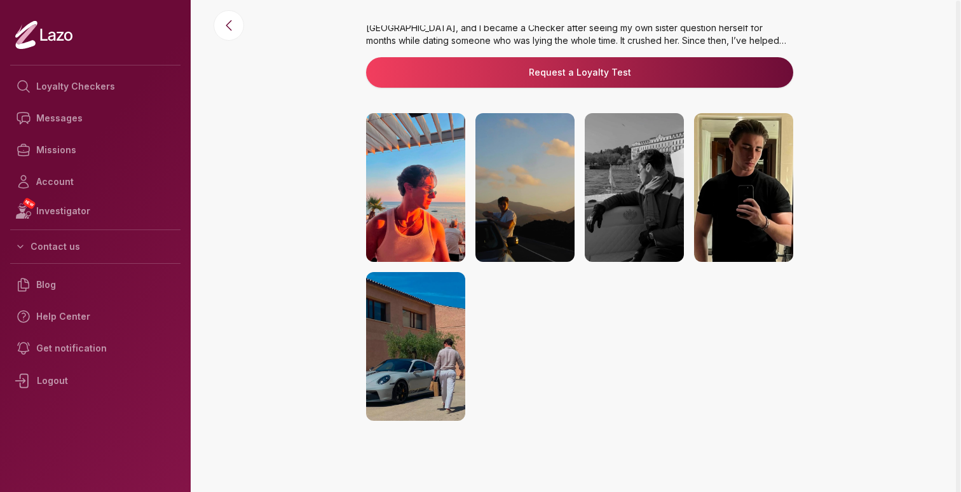
click at [753, 197] on img at bounding box center [743, 187] width 99 height 149
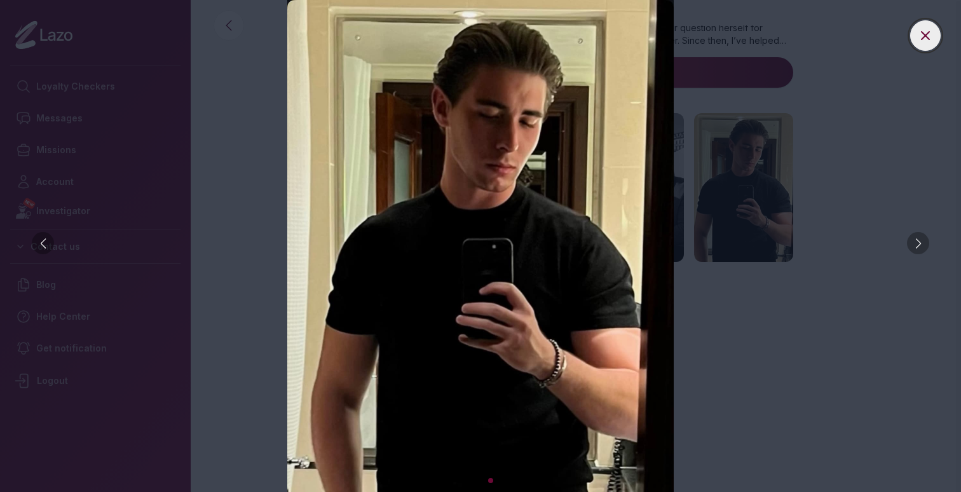
click at [928, 39] on icon at bounding box center [925, 35] width 15 height 15
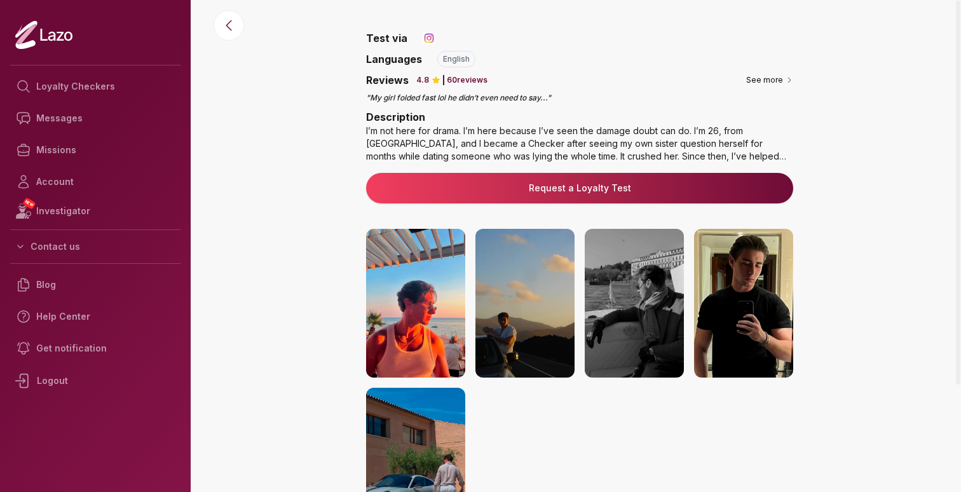
scroll to position [0, 0]
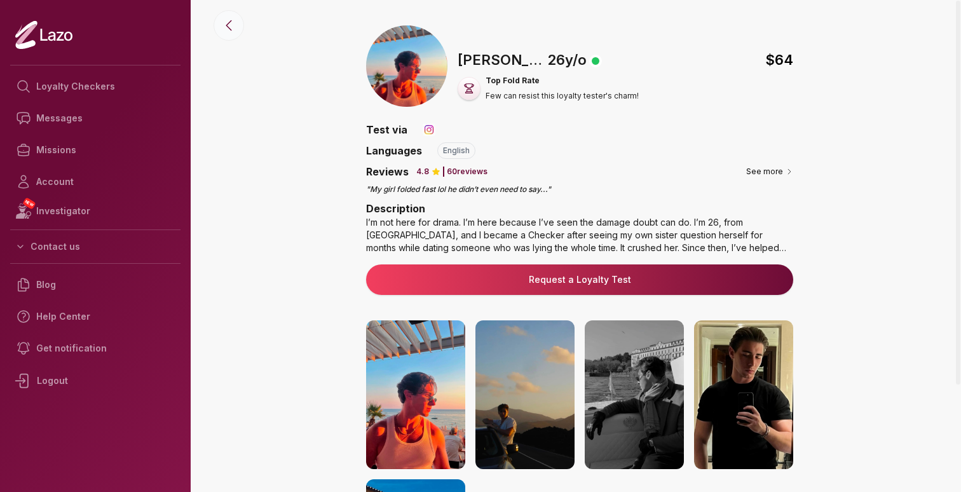
click at [232, 27] on icon at bounding box center [228, 25] width 15 height 15
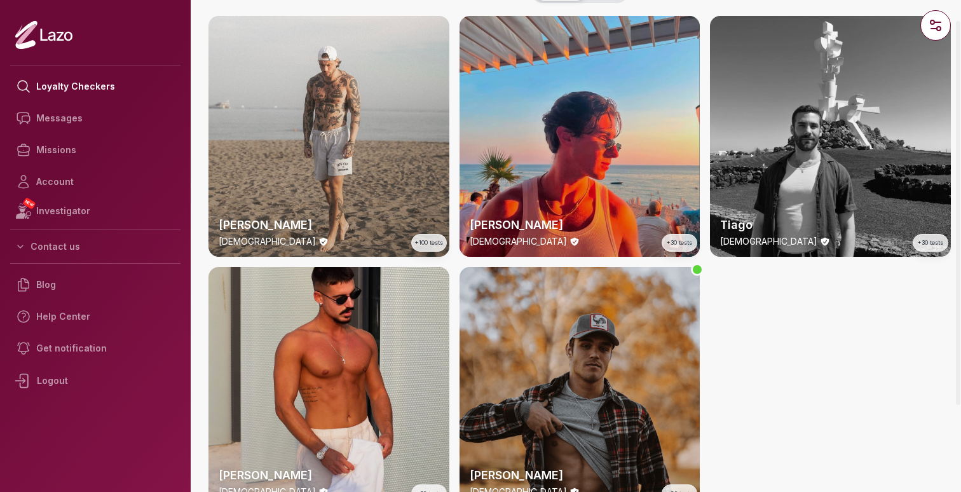
scroll to position [127, 0]
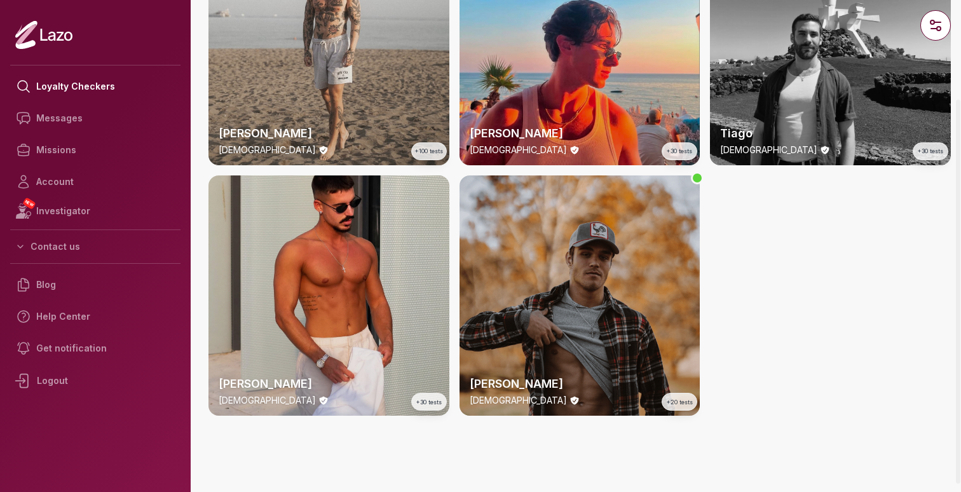
click at [579, 331] on div "Trevor 26 y/o +20 tests" at bounding box center [580, 295] width 241 height 241
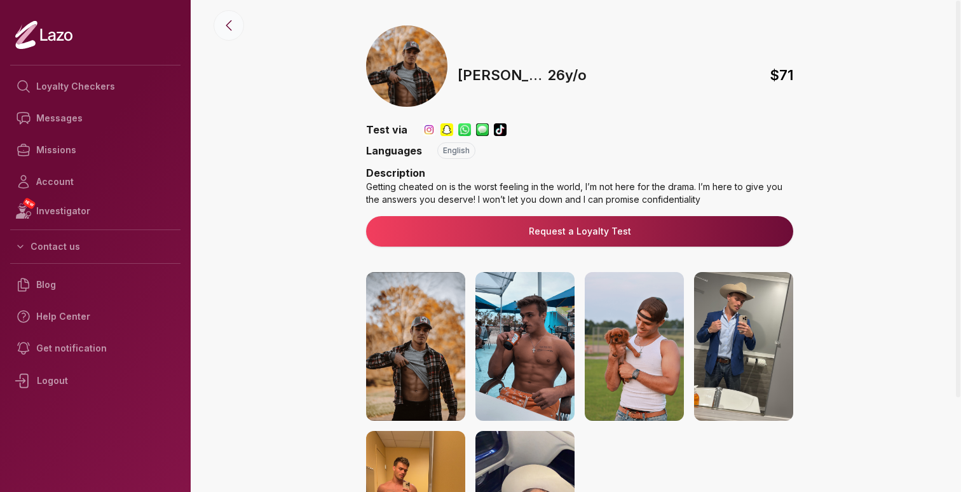
click at [233, 27] on icon at bounding box center [228, 25] width 15 height 15
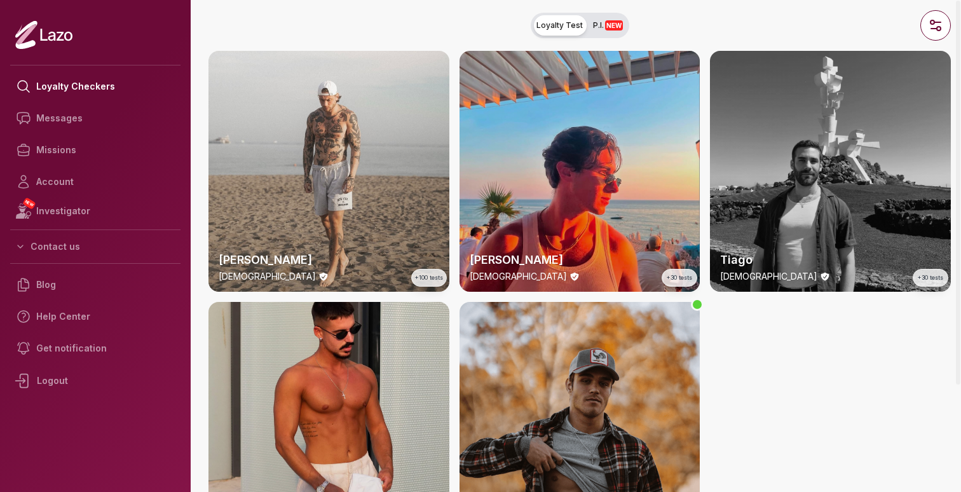
click at [823, 218] on div "Tiago 27 y/o +30 tests" at bounding box center [830, 171] width 241 height 241
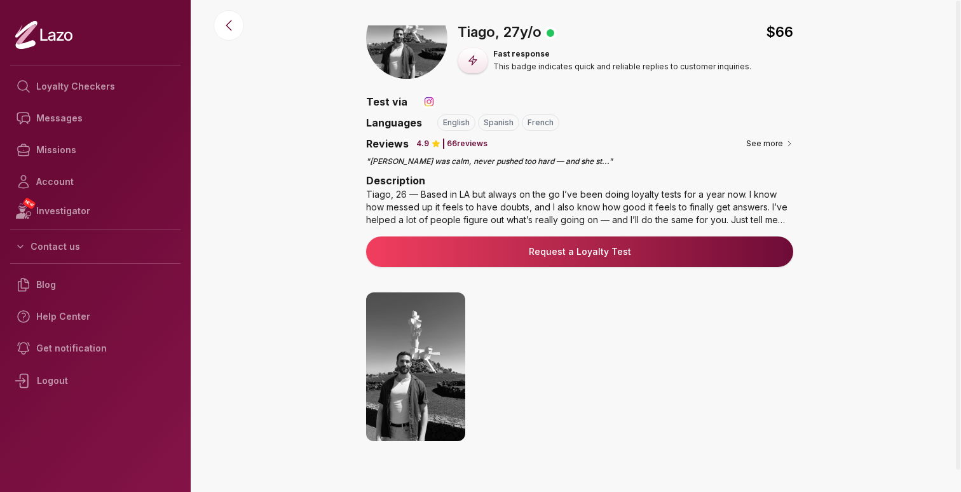
scroll to position [207, 0]
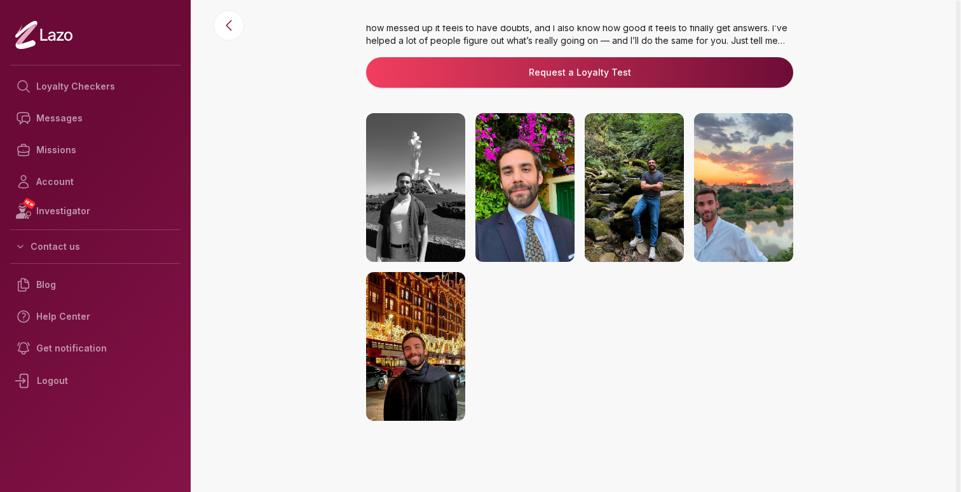
click at [547, 233] on img at bounding box center [525, 187] width 99 height 149
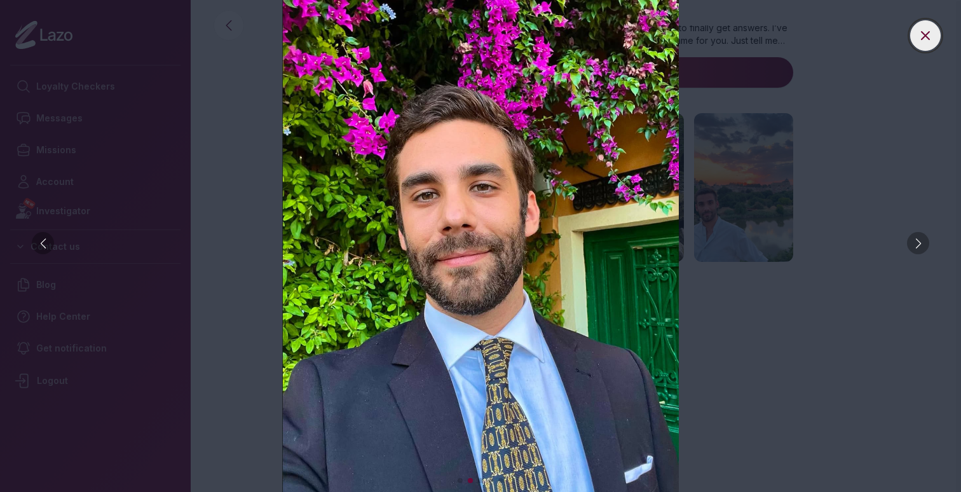
click at [924, 37] on icon at bounding box center [926, 36] width 8 height 8
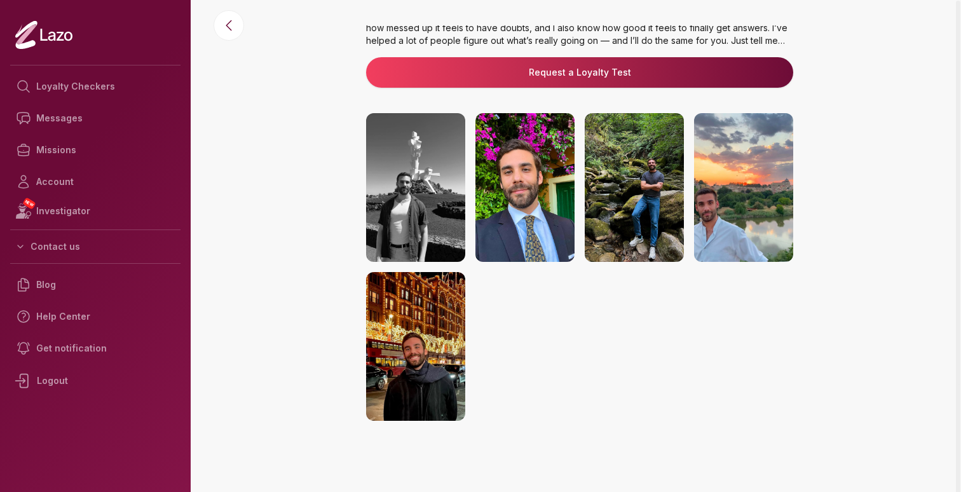
click at [755, 218] on img at bounding box center [743, 187] width 99 height 149
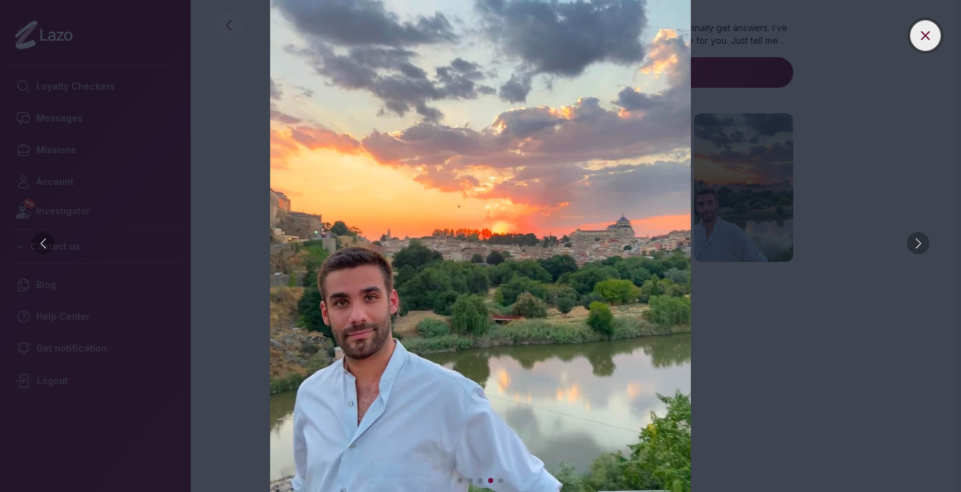
click at [928, 38] on icon at bounding box center [926, 36] width 8 height 8
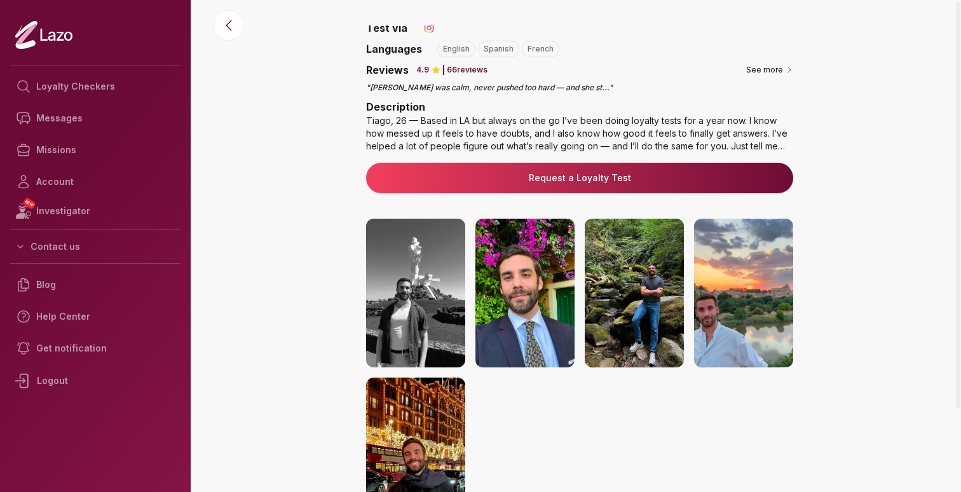
scroll to position [0, 0]
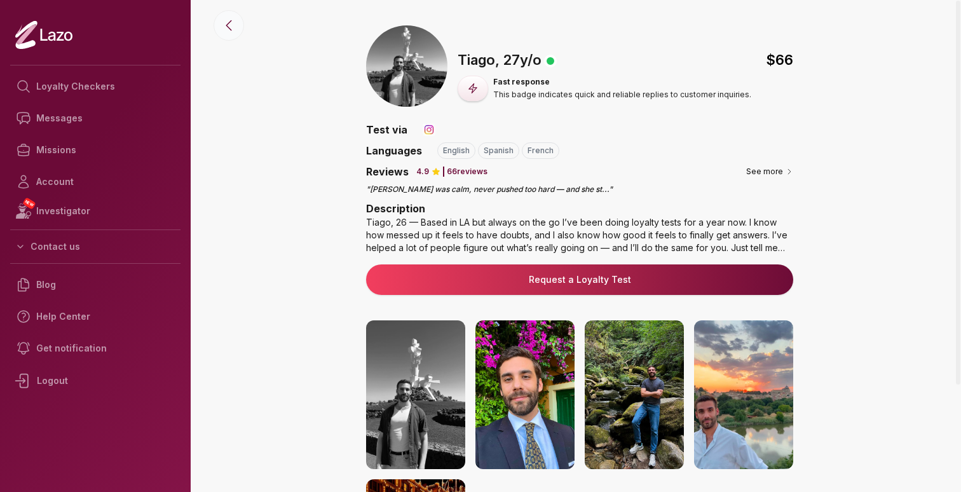
click at [229, 27] on icon at bounding box center [228, 25] width 15 height 15
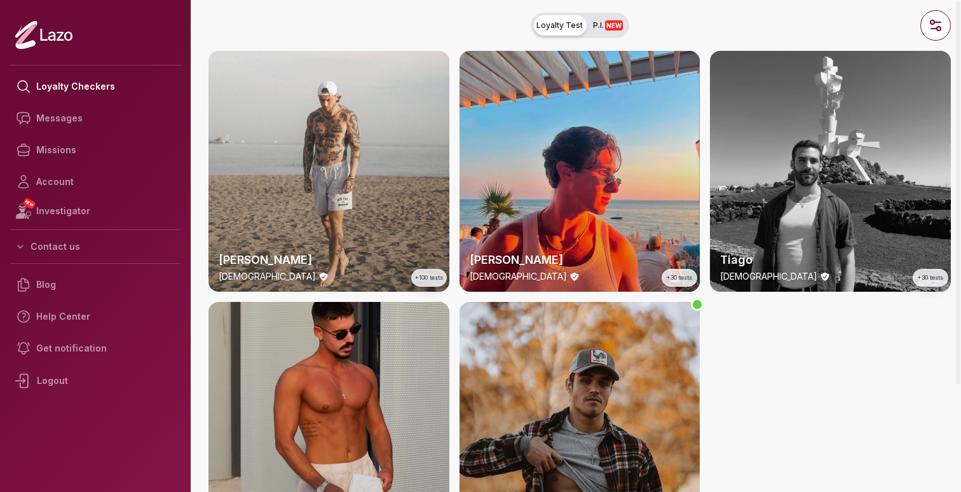
click at [387, 369] on div "Ryan 34 y/o +30 tests" at bounding box center [329, 422] width 241 height 241
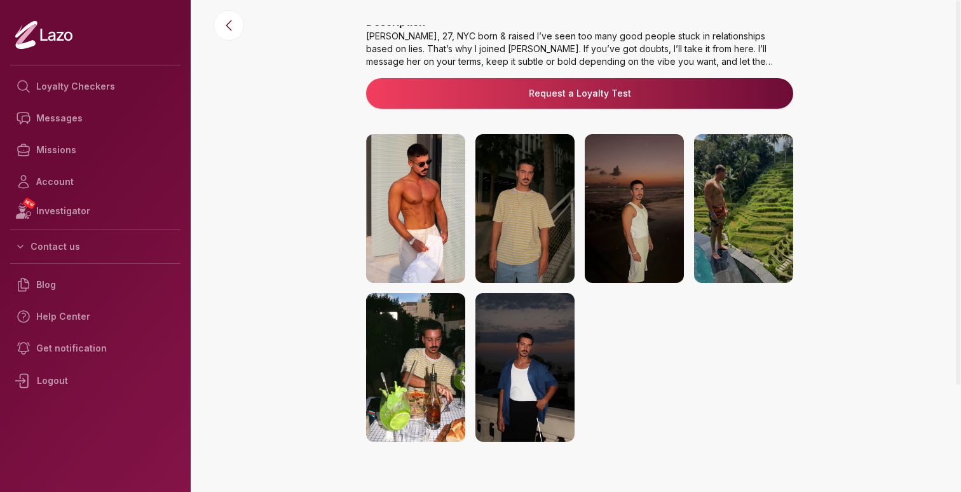
scroll to position [189, 0]
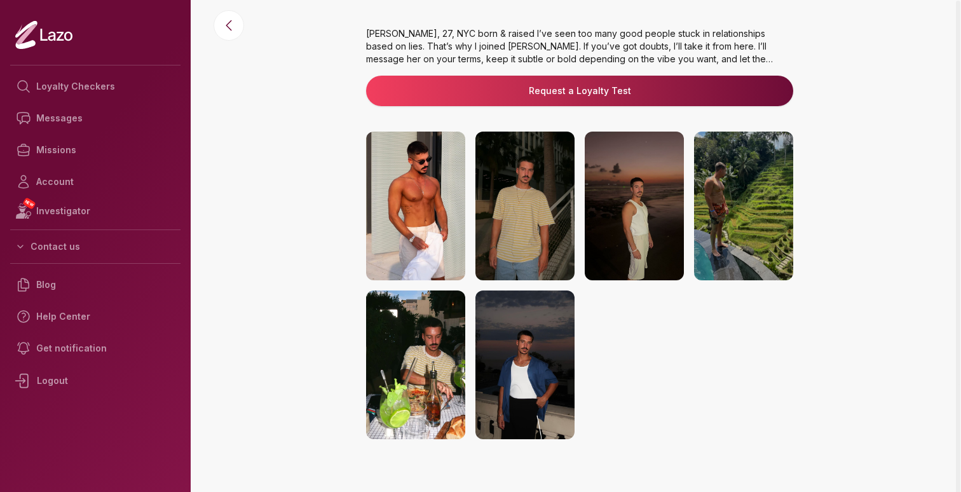
click at [724, 230] on img at bounding box center [743, 206] width 99 height 149
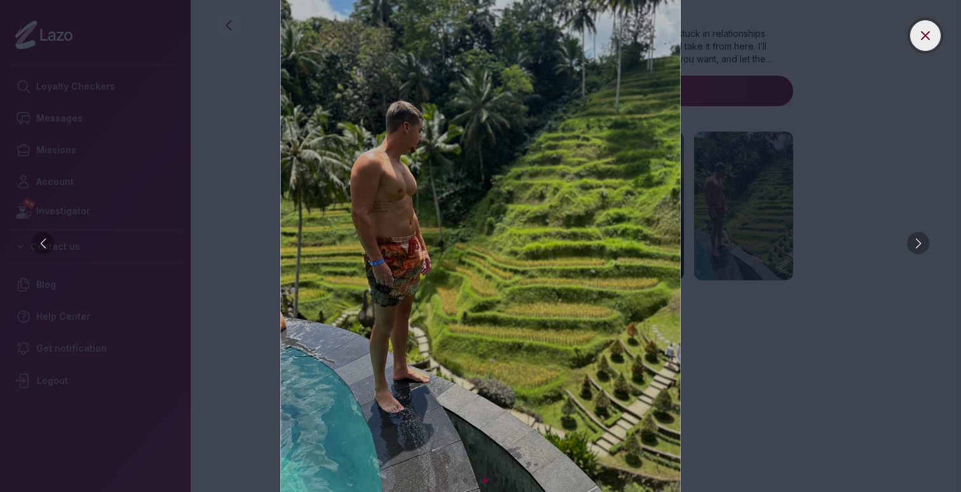
click at [928, 36] on icon at bounding box center [925, 35] width 15 height 15
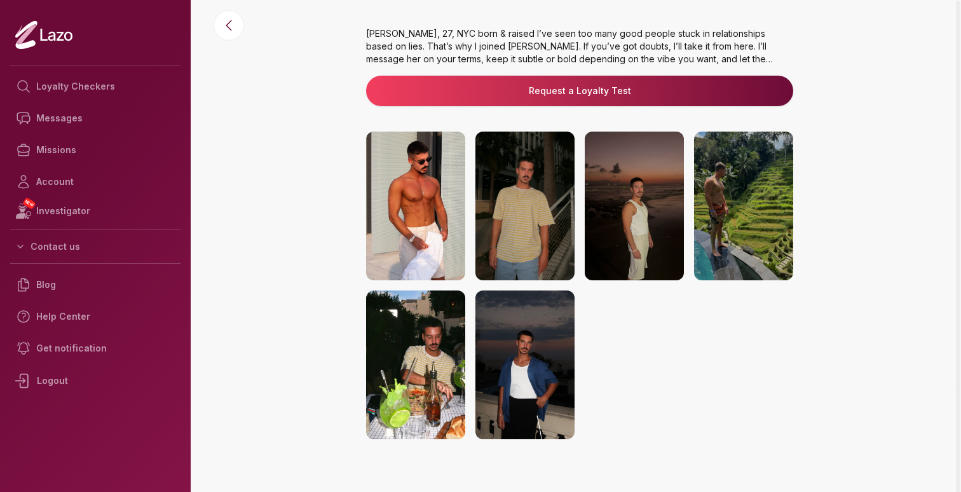
click at [427, 195] on img at bounding box center [415, 206] width 99 height 149
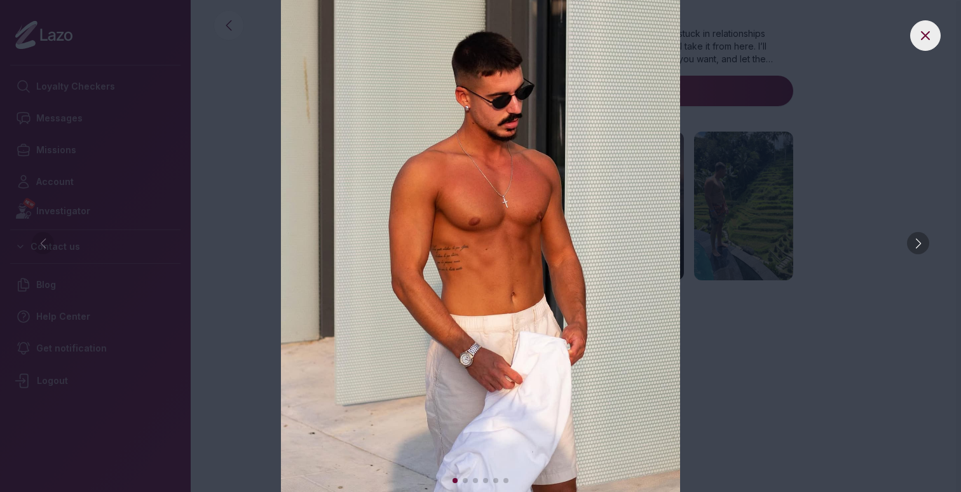
click at [917, 243] on div at bounding box center [918, 243] width 22 height 22
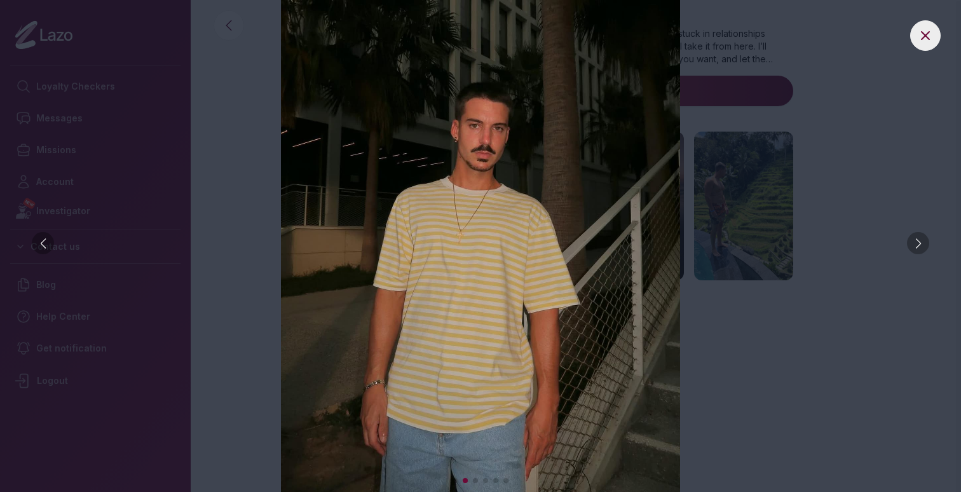
click at [917, 243] on div at bounding box center [918, 243] width 22 height 22
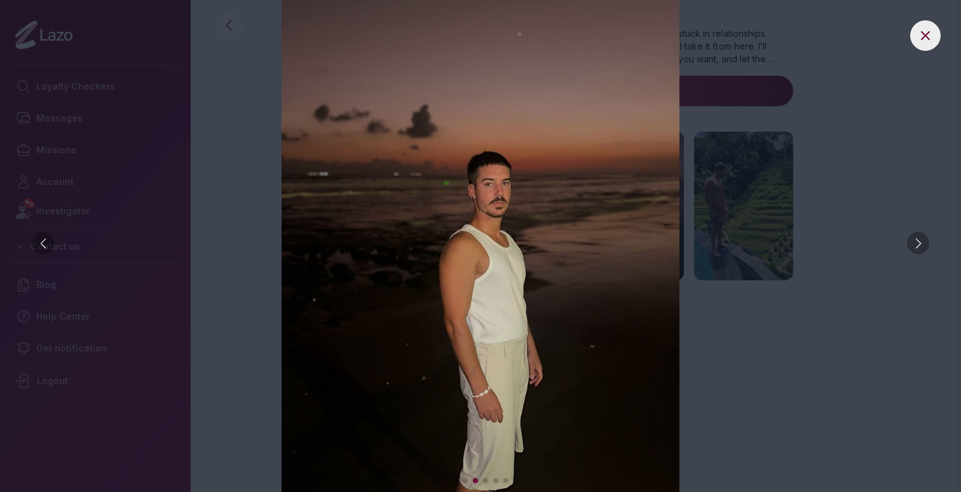
click at [916, 243] on div at bounding box center [918, 243] width 22 height 22
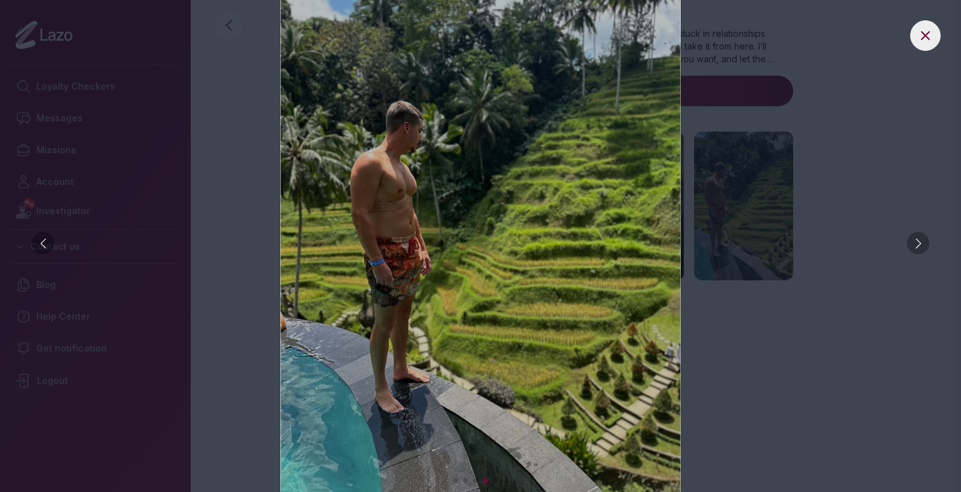
click at [917, 243] on div at bounding box center [918, 243] width 22 height 22
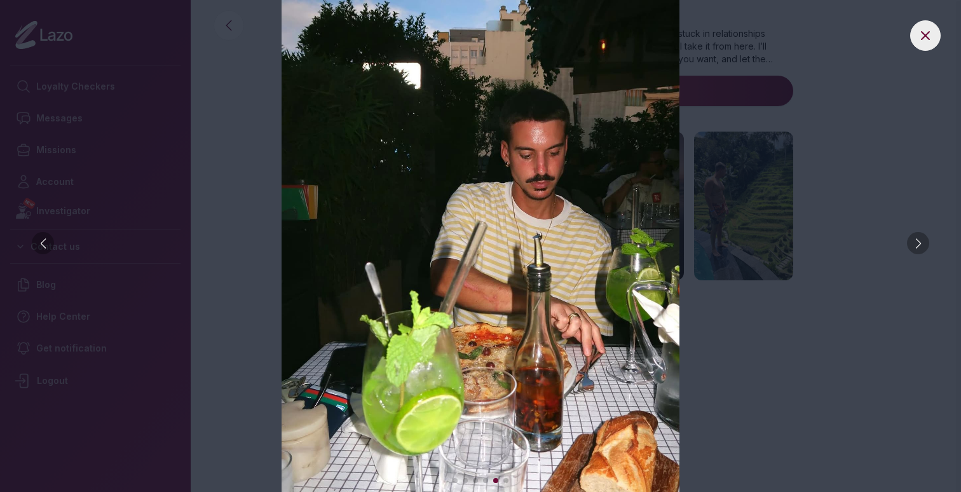
click at [916, 243] on div at bounding box center [918, 243] width 22 height 22
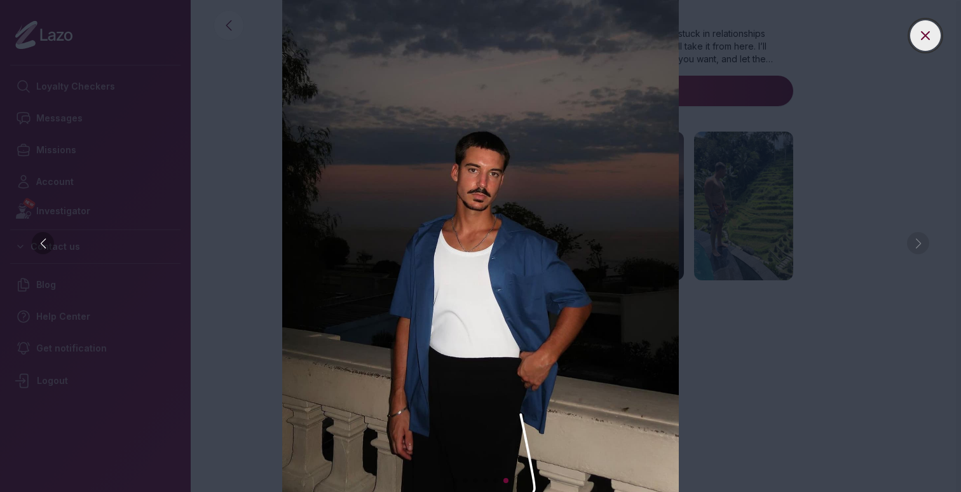
click at [921, 41] on icon at bounding box center [925, 35] width 15 height 15
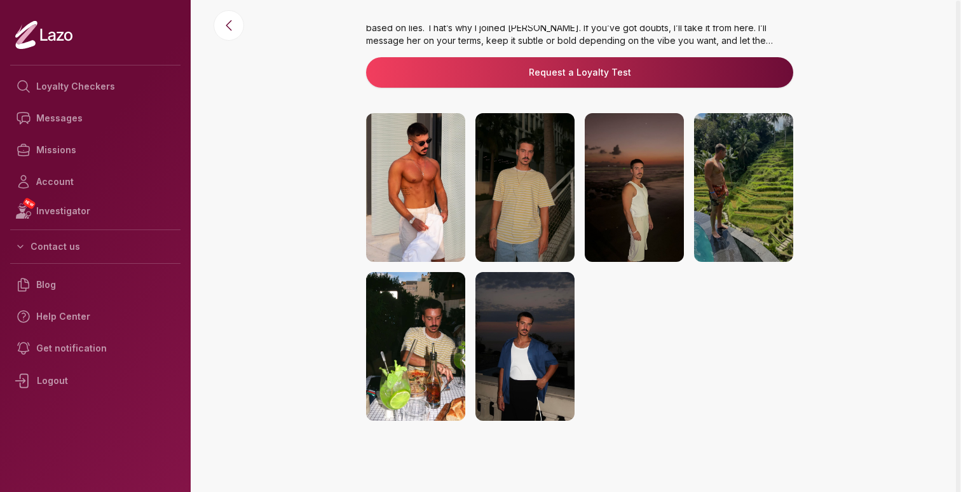
scroll to position [0, 0]
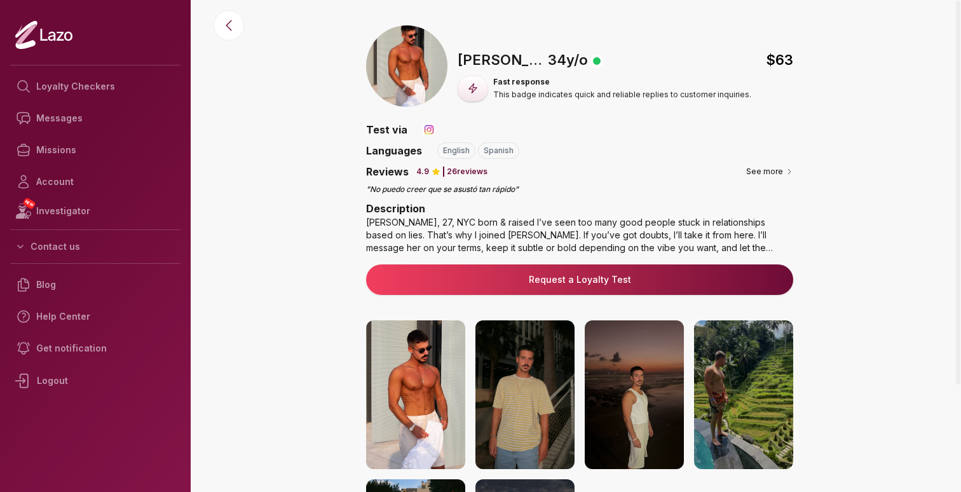
click at [592, 277] on link "Request a Loyalty Test" at bounding box center [579, 279] width 407 height 13
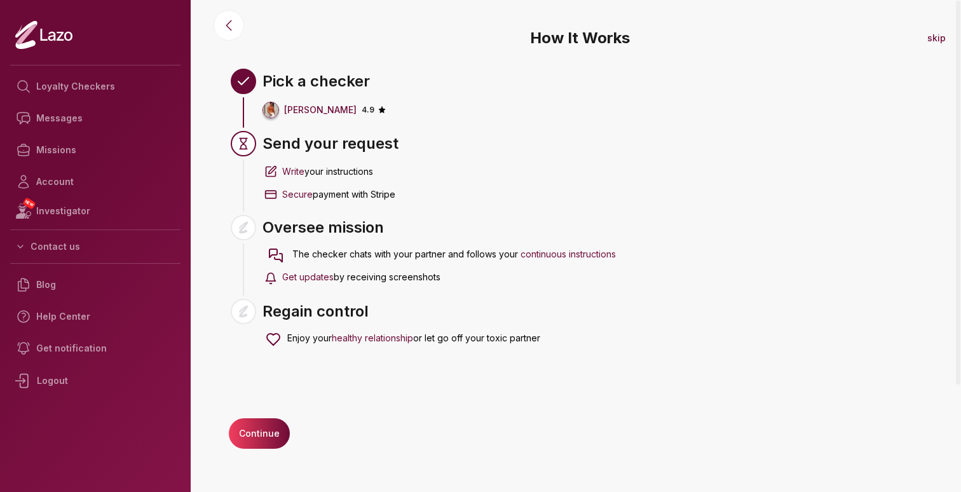
click at [291, 173] on span "Write" at bounding box center [293, 171] width 22 height 11
click at [260, 145] on div "Send your request Write your instructions Secure payment with Stripe" at bounding box center [328, 173] width 139 height 84
click at [226, 147] on div "Pick a checker Ryan 4.9 Send your request Write your instructions Secure paymen…" at bounding box center [580, 214] width 722 height 312
click at [228, 25] on icon at bounding box center [228, 25] width 15 height 15
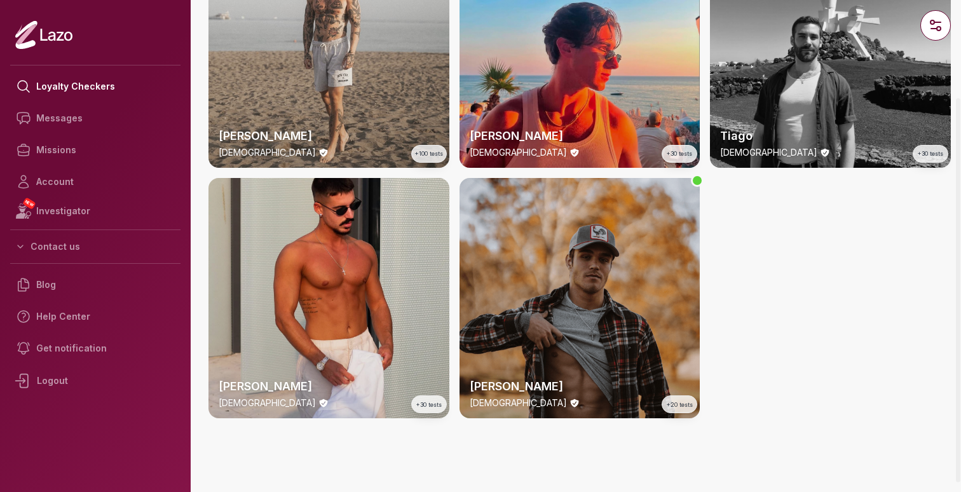
scroll to position [103, 0]
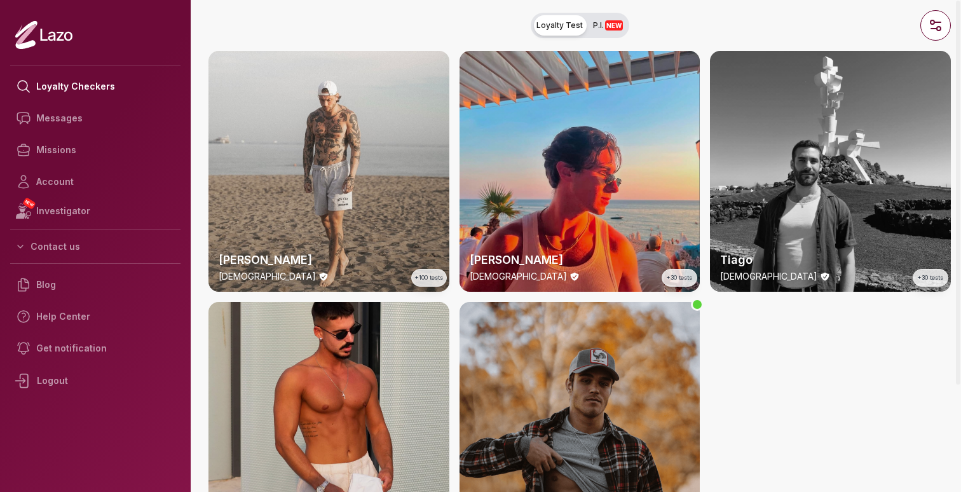
click at [626, 400] on div "Trevor 26 y/o +20 tests" at bounding box center [580, 422] width 241 height 241
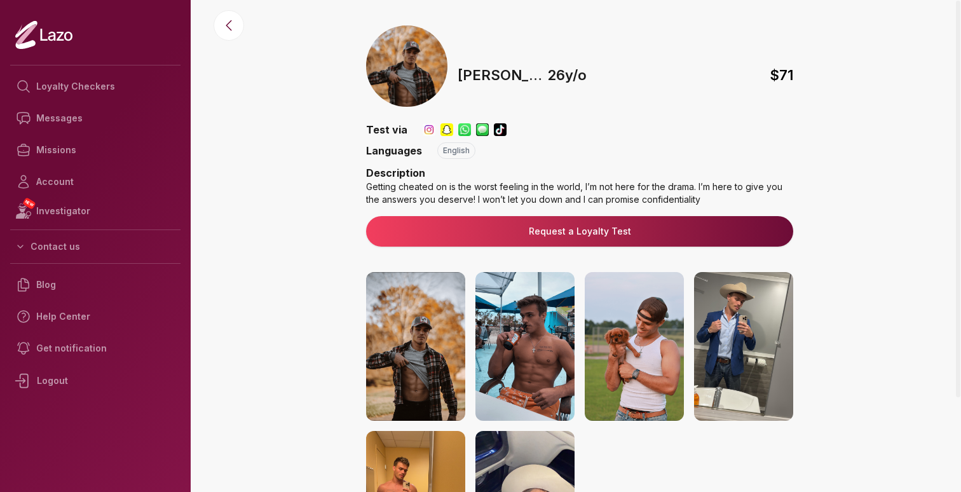
click at [580, 233] on link "Request a Loyalty Test" at bounding box center [579, 231] width 407 height 13
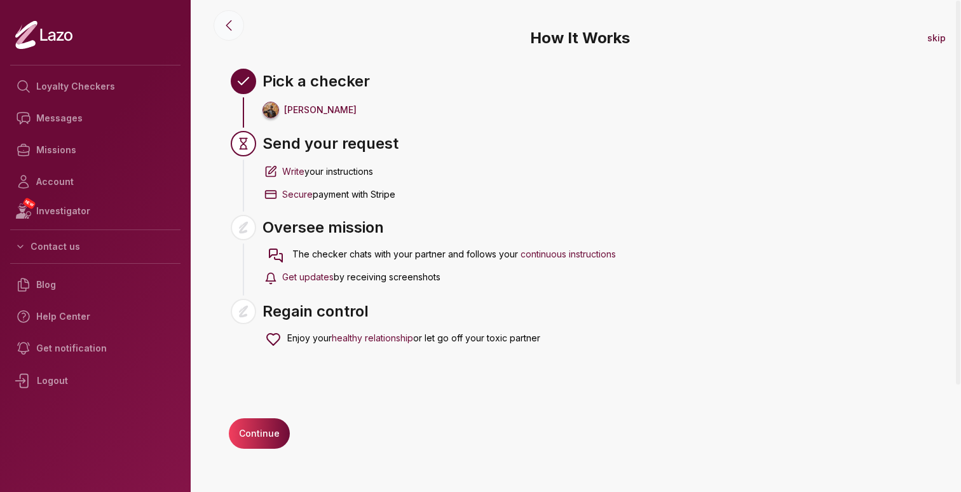
click at [235, 27] on icon at bounding box center [228, 25] width 15 height 15
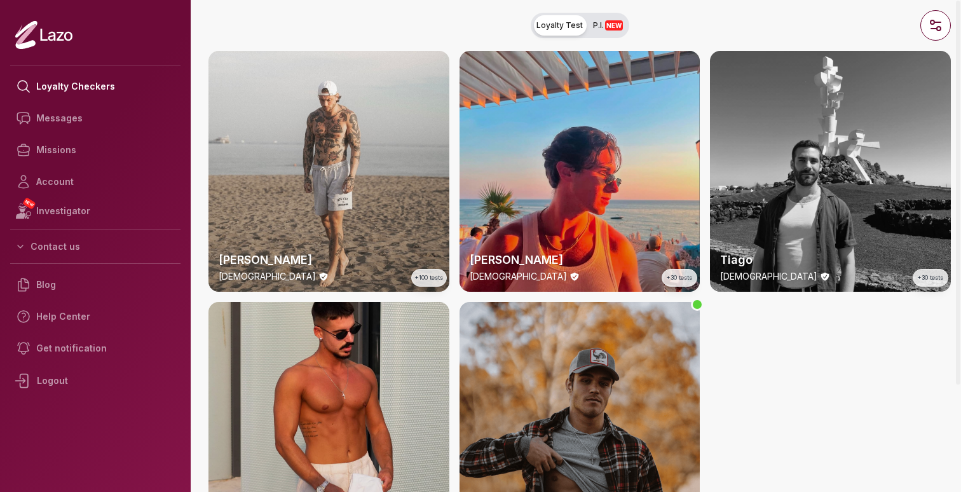
click at [586, 394] on div "Trevor 26 y/o +20 tests" at bounding box center [580, 422] width 241 height 241
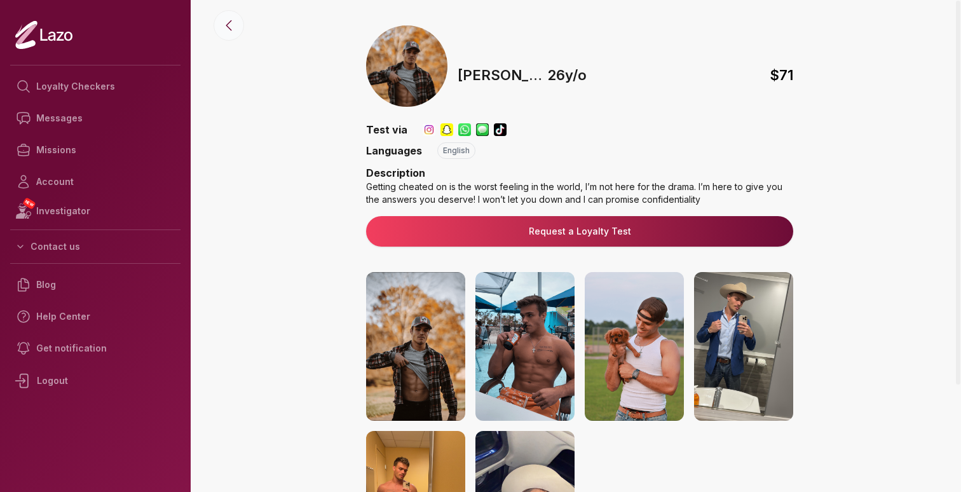
click at [227, 26] on icon at bounding box center [228, 26] width 5 height 10
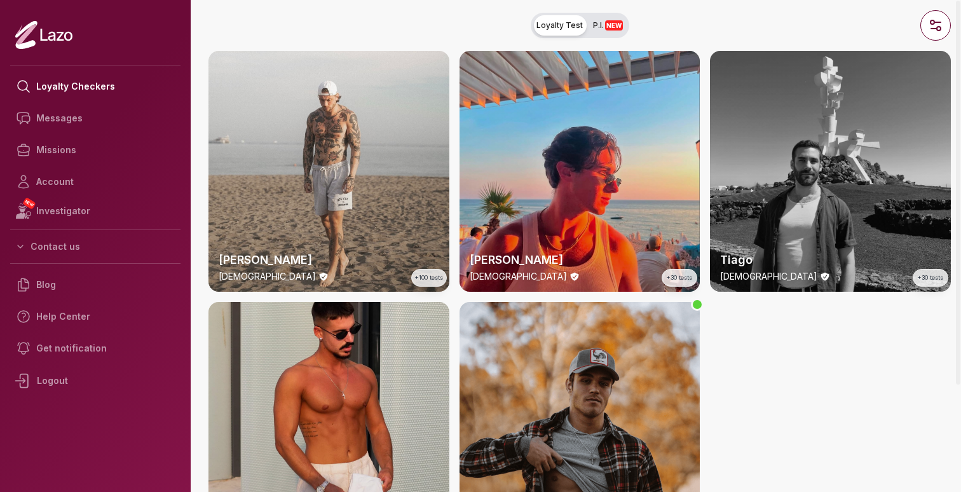
click at [839, 211] on div "Tiago 27 y/o +30 tests" at bounding box center [830, 171] width 241 height 241
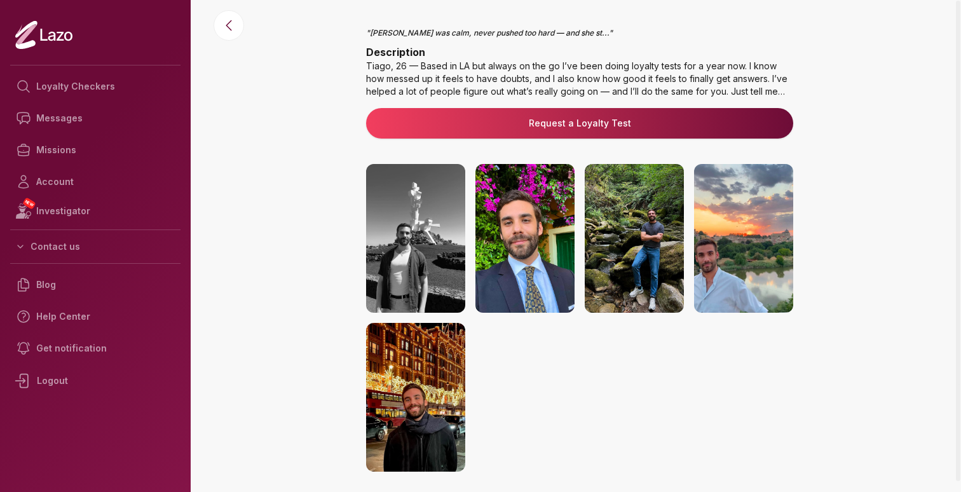
scroll to position [156, 0]
click at [418, 268] on img at bounding box center [415, 238] width 99 height 149
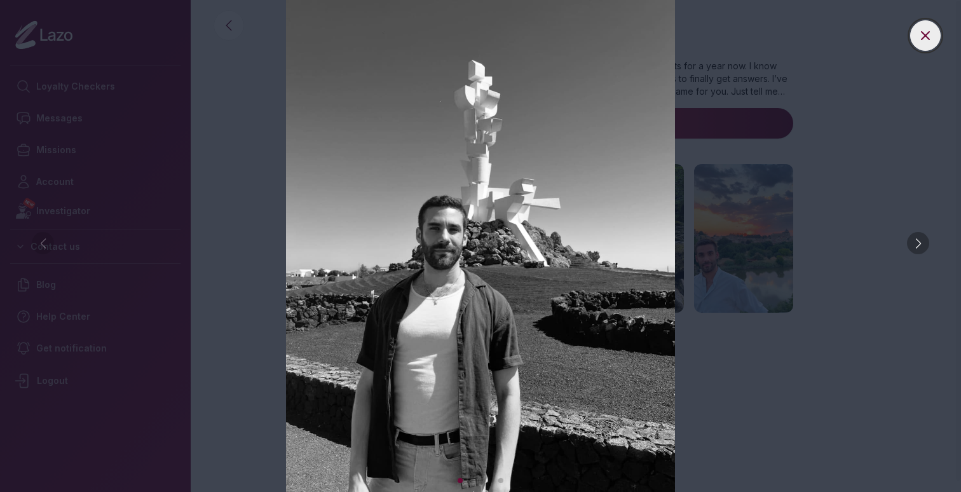
click at [931, 36] on icon at bounding box center [925, 35] width 15 height 15
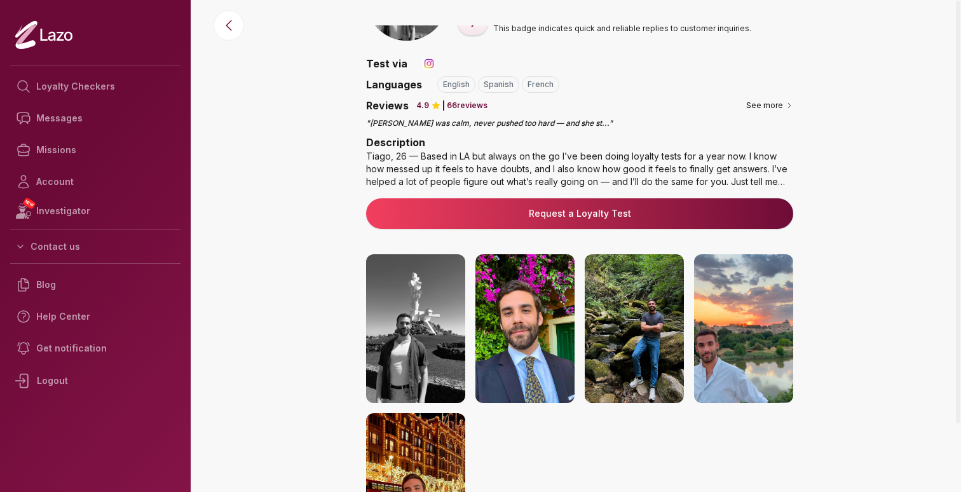
scroll to position [0, 0]
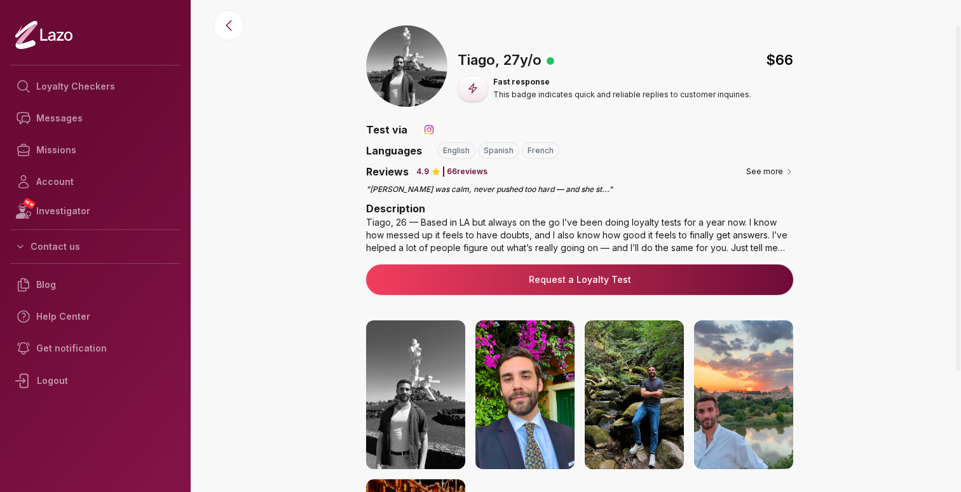
click at [559, 280] on link "Request a Loyalty Test" at bounding box center [579, 279] width 407 height 13
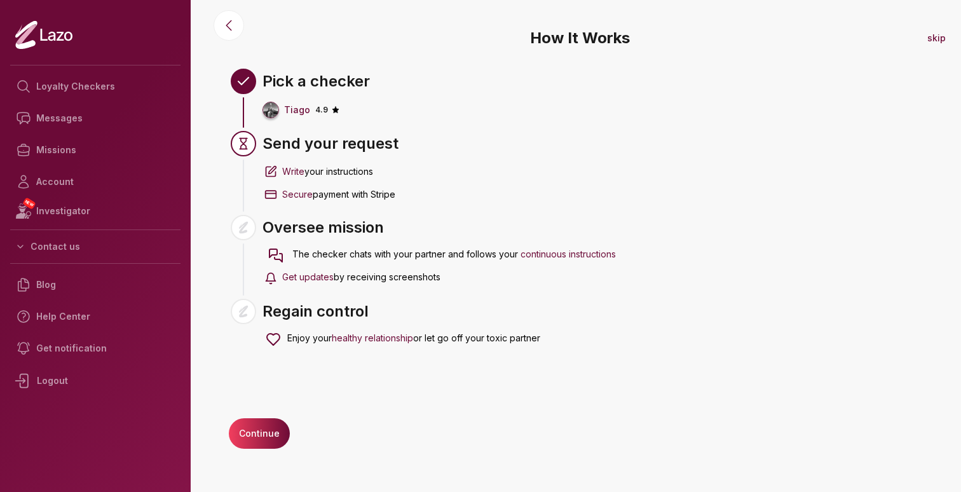
click at [272, 416] on div "How It Works skip Pick a checker Tiago 4.9 Send your request Write your instruc…" at bounding box center [579, 246] width 763 height 492
click at [268, 429] on button "Continue" at bounding box center [259, 433] width 61 height 31
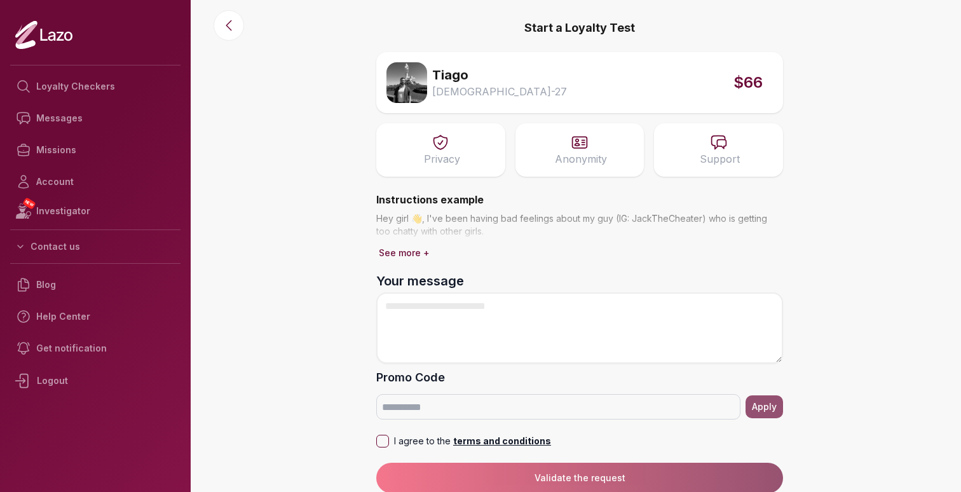
scroll to position [3, 0]
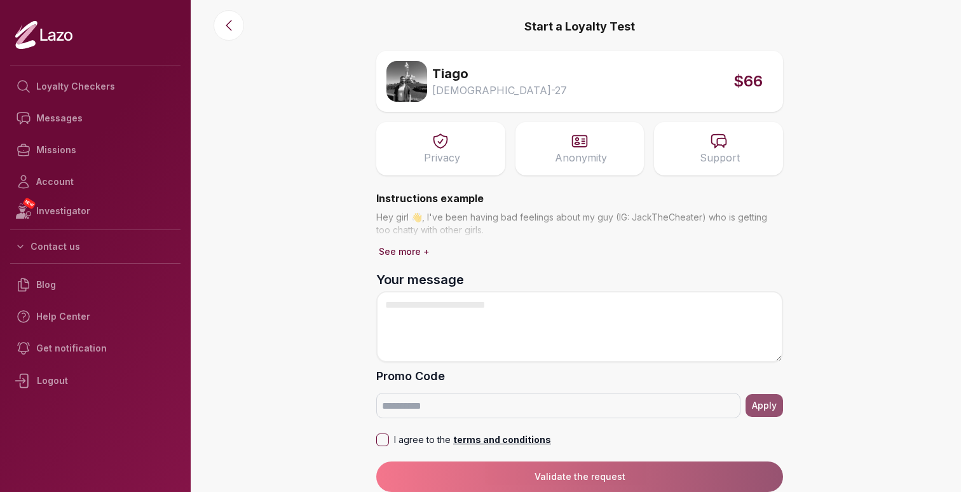
click at [413, 251] on button "See more +" at bounding box center [404, 252] width 56 height 18
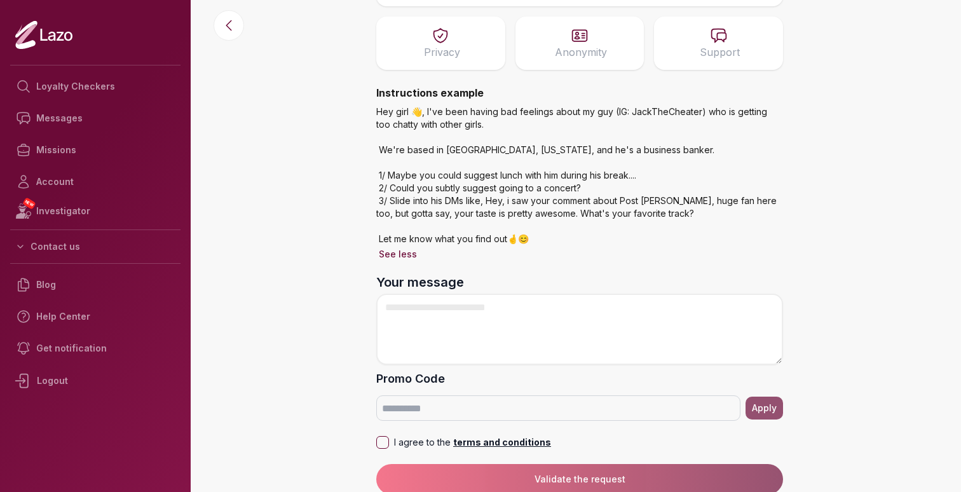
scroll to position [111, 0]
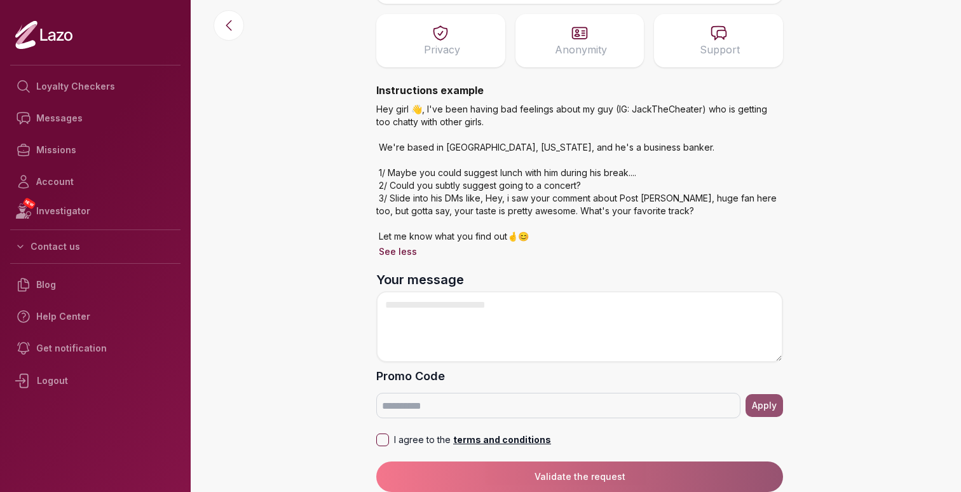
click at [330, 294] on main "Start a Loyalty Test Tiago Male - 27 $66 Privacy Anonymity Support Instructions…" at bounding box center [579, 135] width 763 height 492
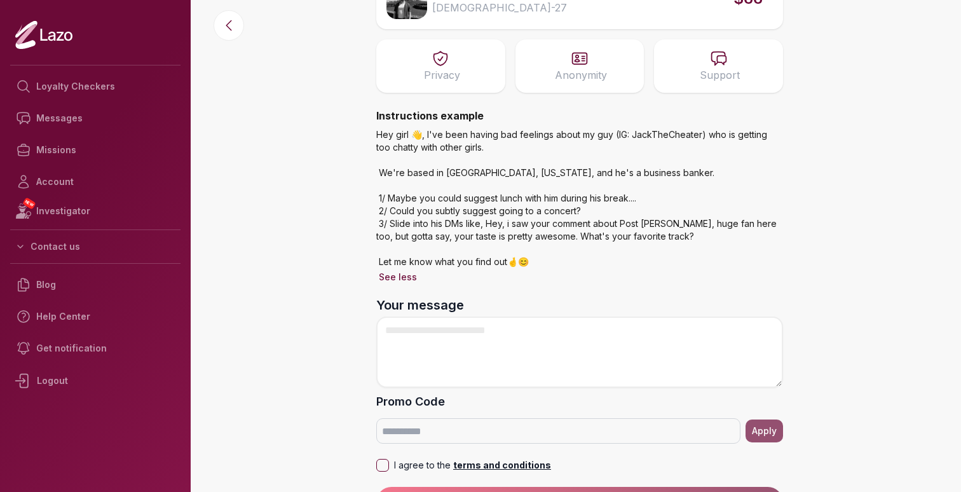
scroll to position [0, 0]
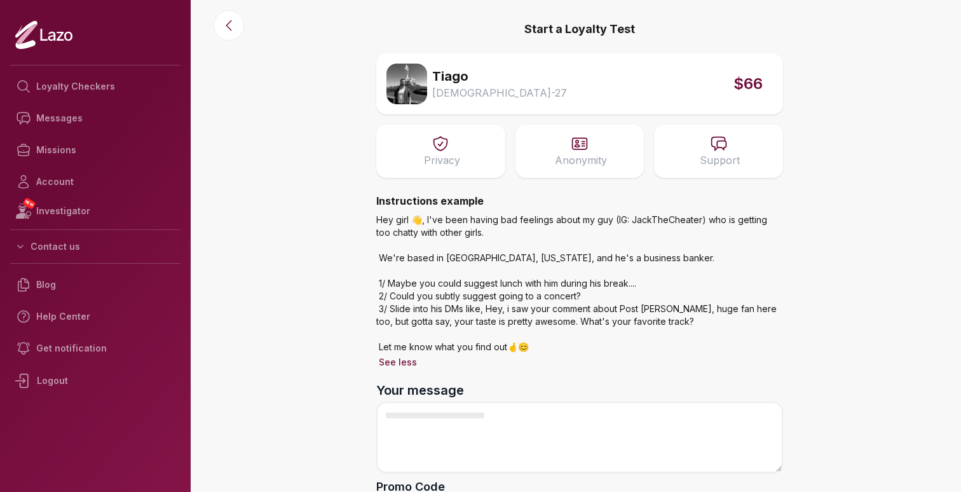
click at [752, 83] on span "$66" at bounding box center [748, 84] width 29 height 20
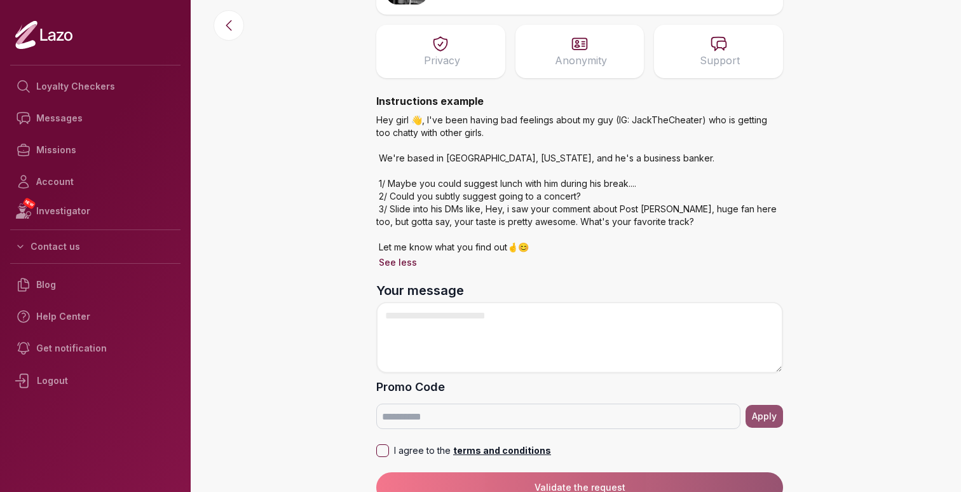
scroll to position [111, 0]
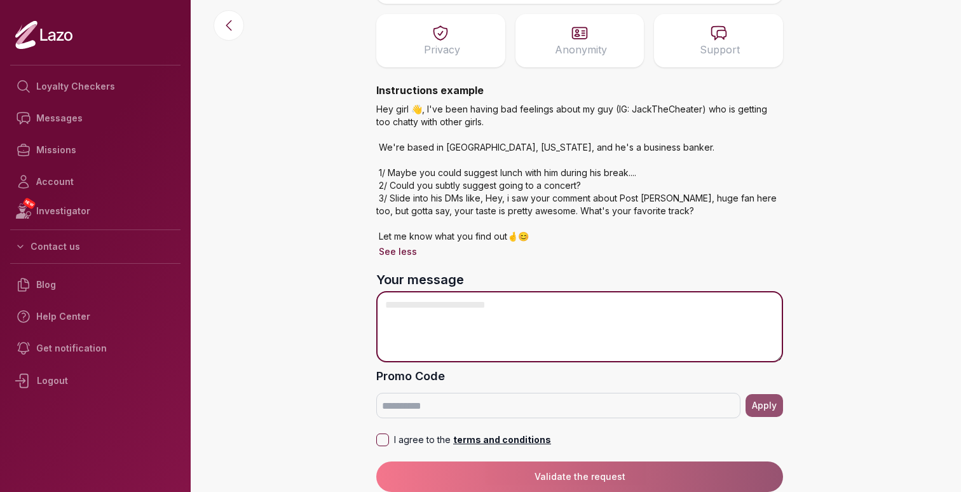
click at [455, 307] on textarea "Your message" at bounding box center [579, 326] width 407 height 71
type textarea "*"
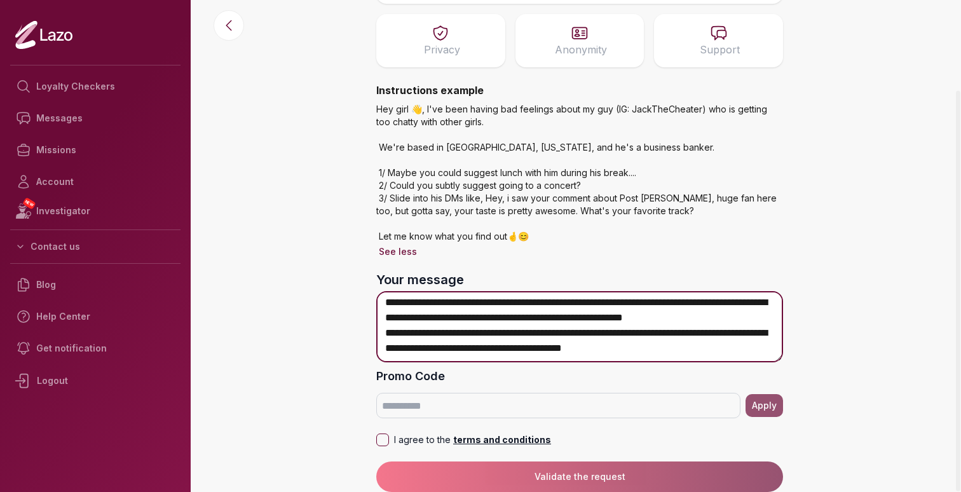
scroll to position [26, 0]
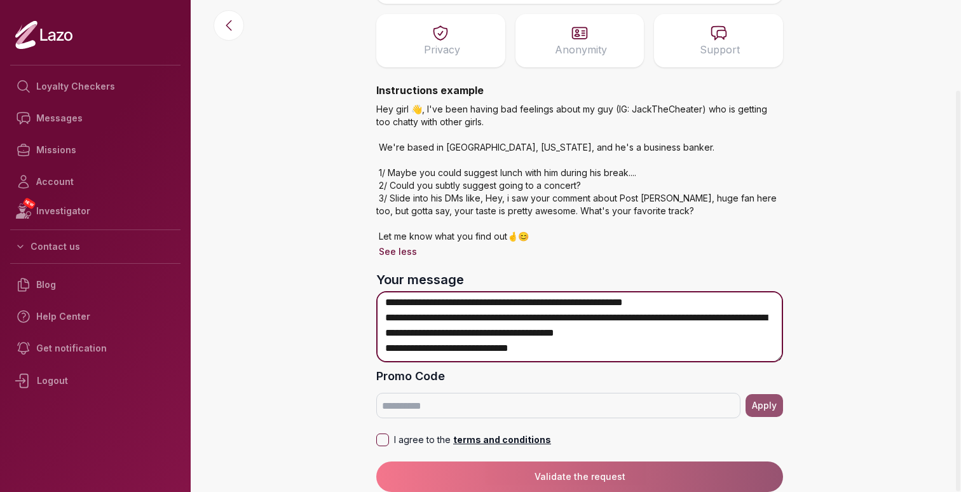
type textarea "**********"
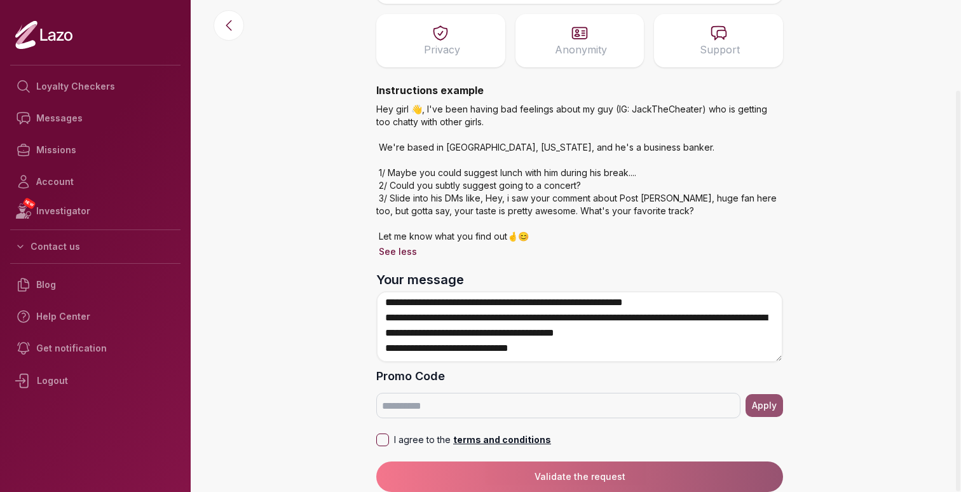
click at [387, 441] on button "I agree to the terms and conditions" at bounding box center [382, 440] width 13 height 13
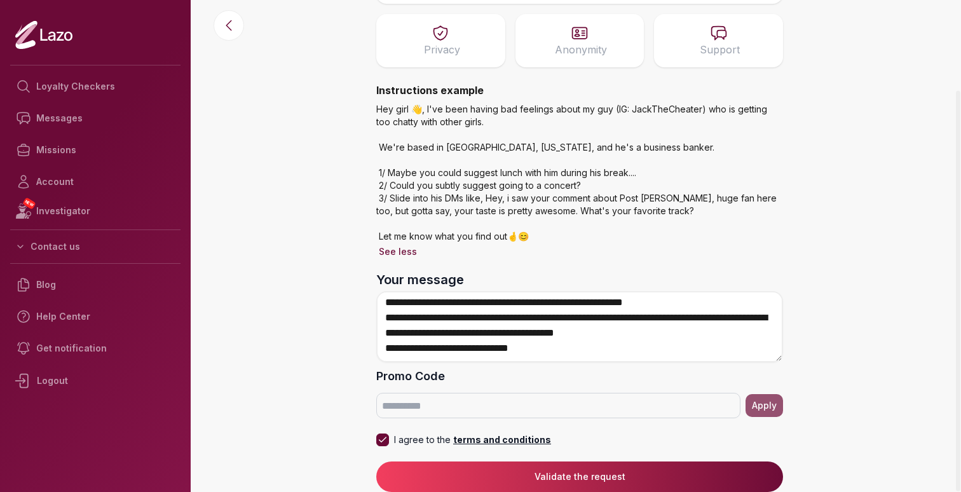
click at [608, 477] on button "Validate the request" at bounding box center [579, 477] width 407 height 31
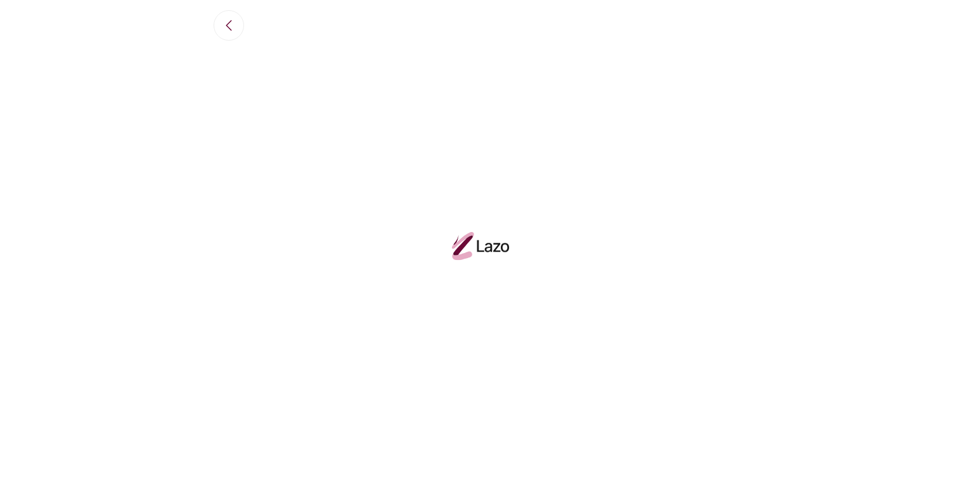
scroll to position [12901, 0]
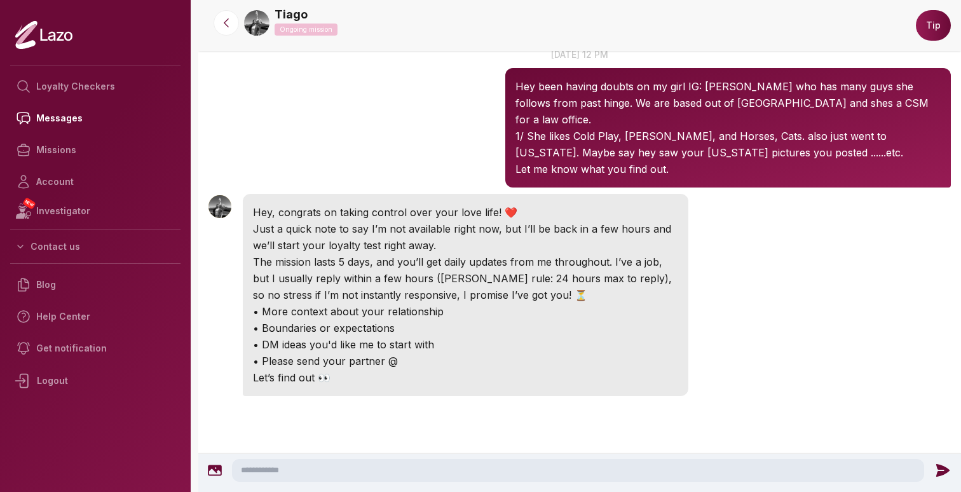
scroll to position [60, 0]
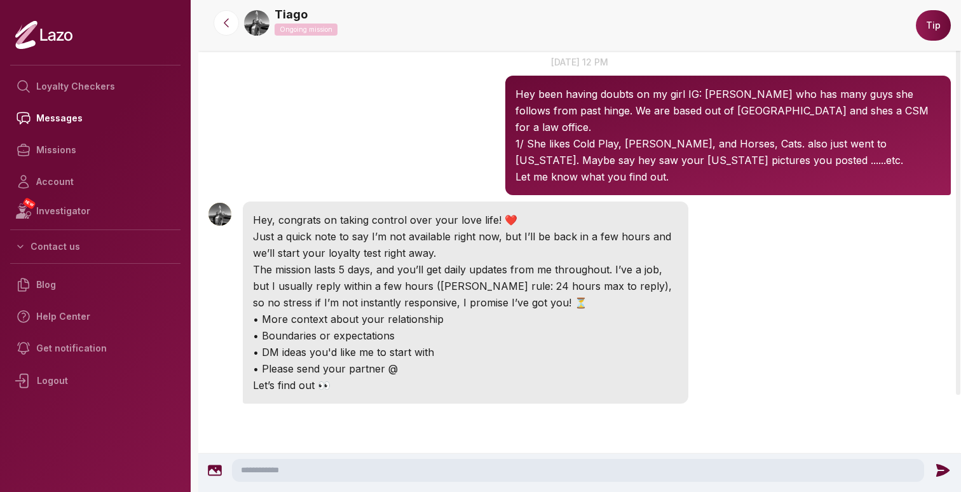
click at [304, 467] on textarea at bounding box center [578, 470] width 692 height 23
type textarea "*"
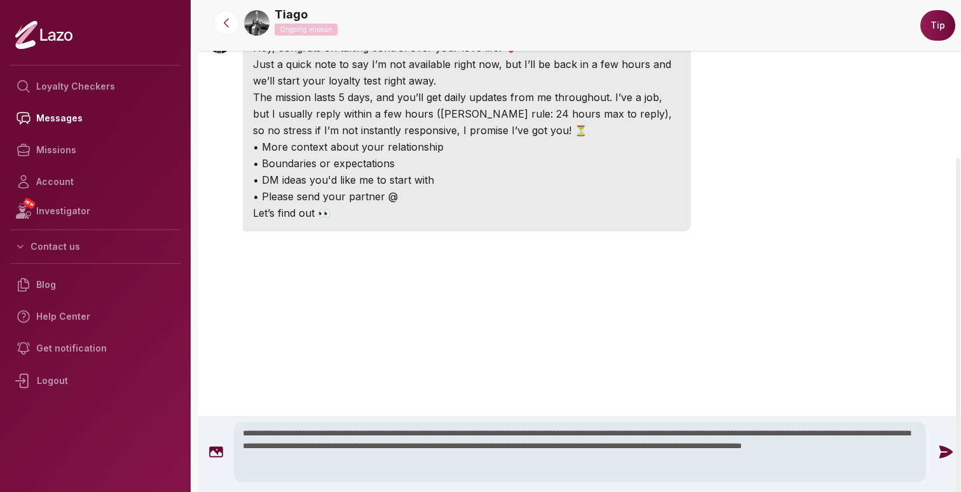
scroll to position [6, 0]
click at [881, 470] on icon "button" at bounding box center [878, 470] width 8 height 10
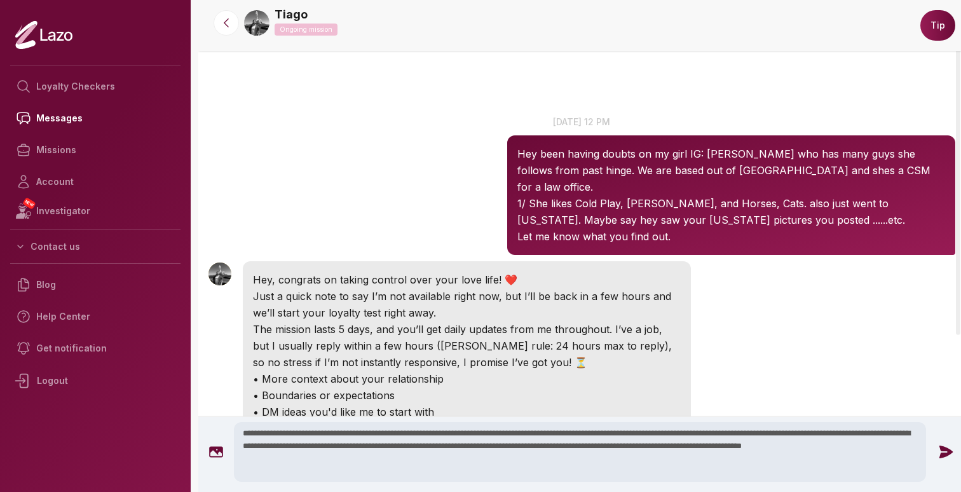
scroll to position [232, 0]
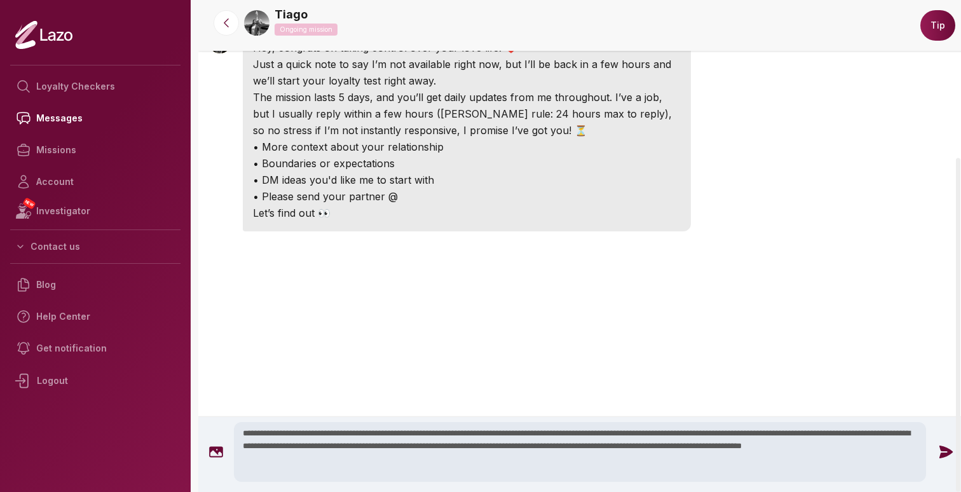
click at [401, 455] on textarea "**********" at bounding box center [580, 452] width 692 height 60
type textarea "**********"
click at [219, 453] on icon at bounding box center [216, 451] width 15 height 15
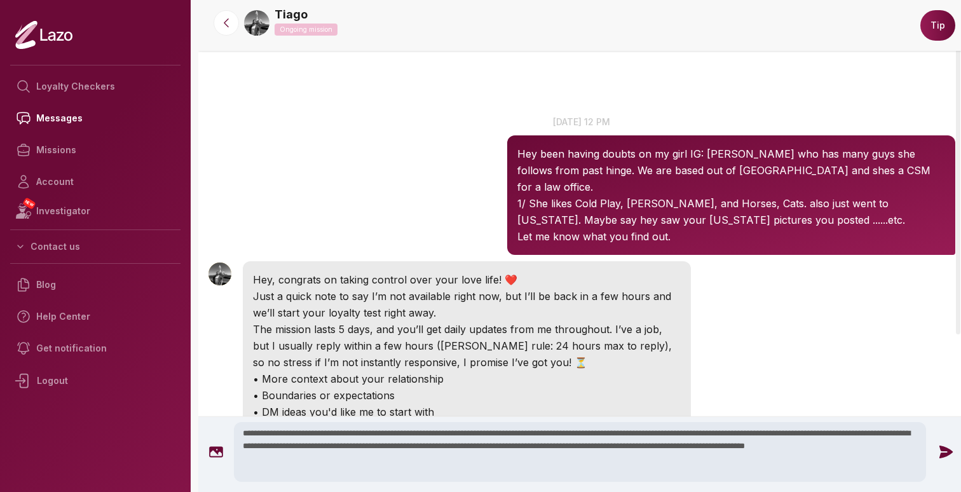
scroll to position [232, 0]
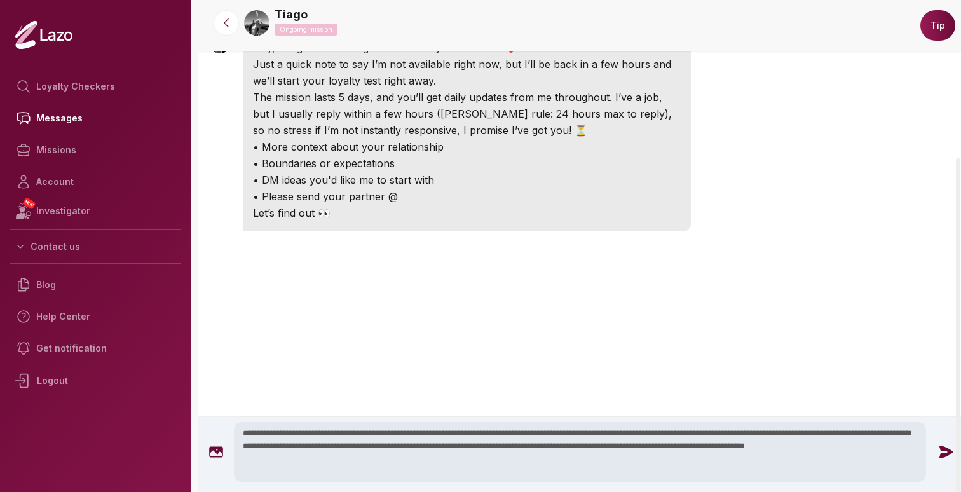
click at [381, 462] on textarea "**********" at bounding box center [580, 452] width 692 height 60
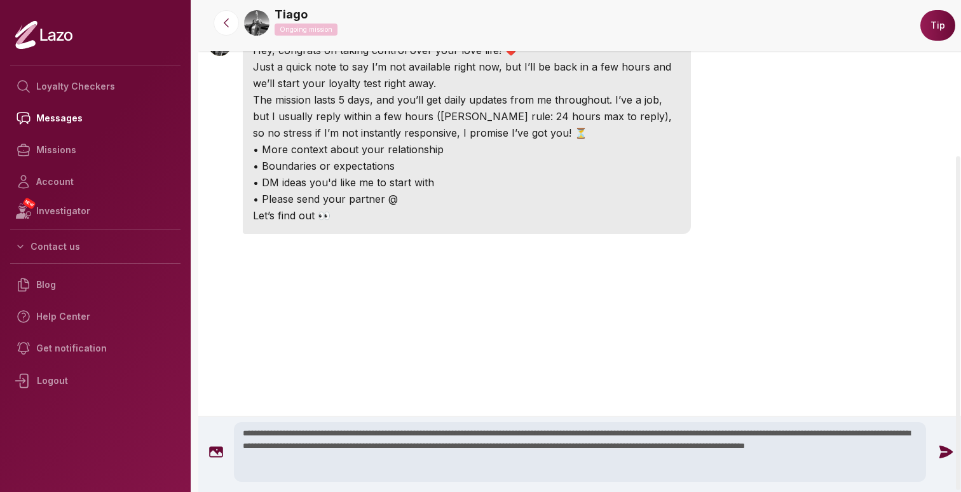
type textarea "**********"
drag, startPoint x: 386, startPoint y: 457, endPoint x: 216, endPoint y: 418, distance: 174.9
click at [216, 418] on div "**********" at bounding box center [581, 454] width 767 height 75
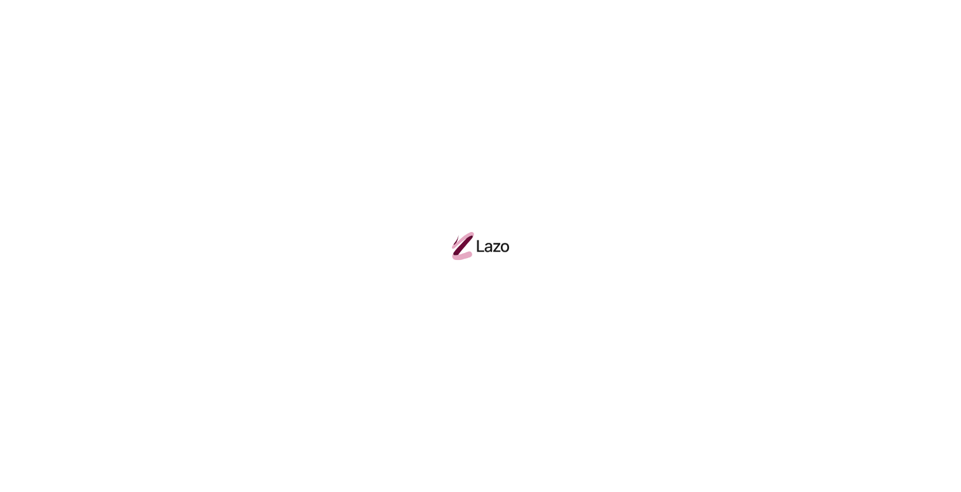
scroll to position [12901, 0]
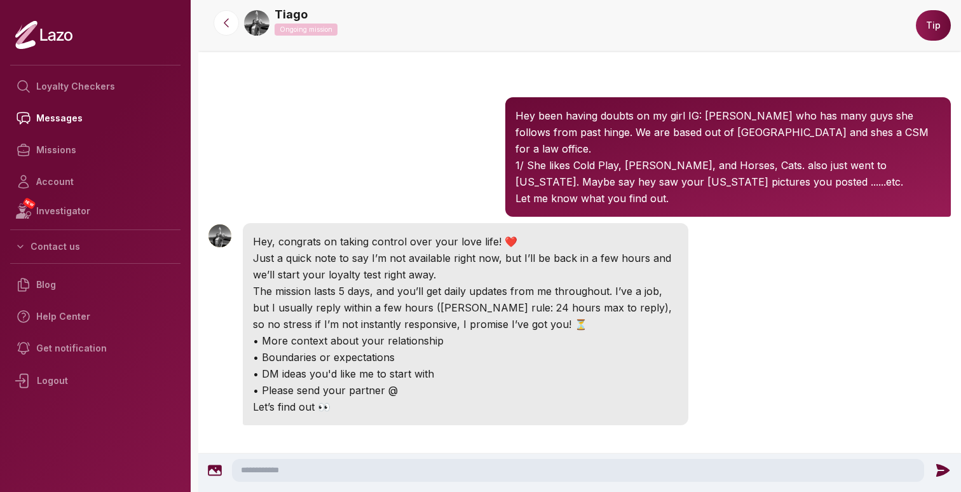
click at [278, 470] on textarea at bounding box center [578, 470] width 692 height 23
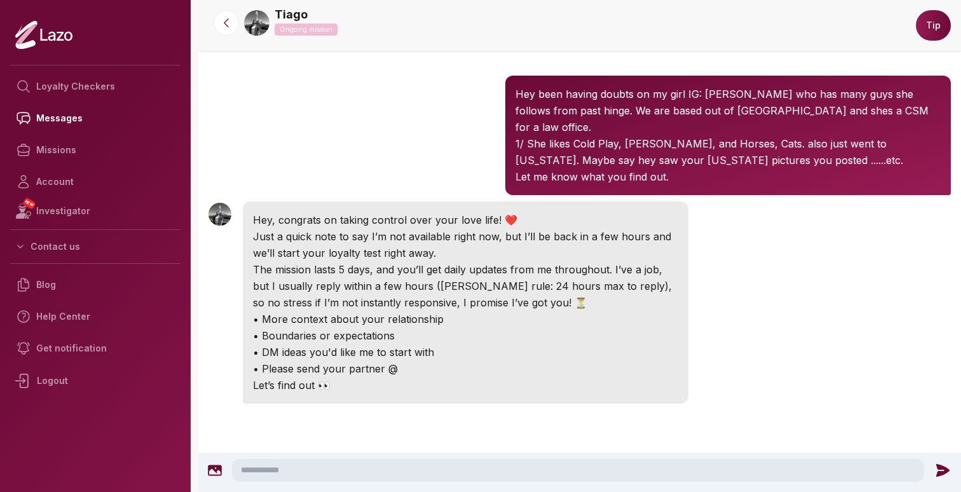
paste textarea "**********"
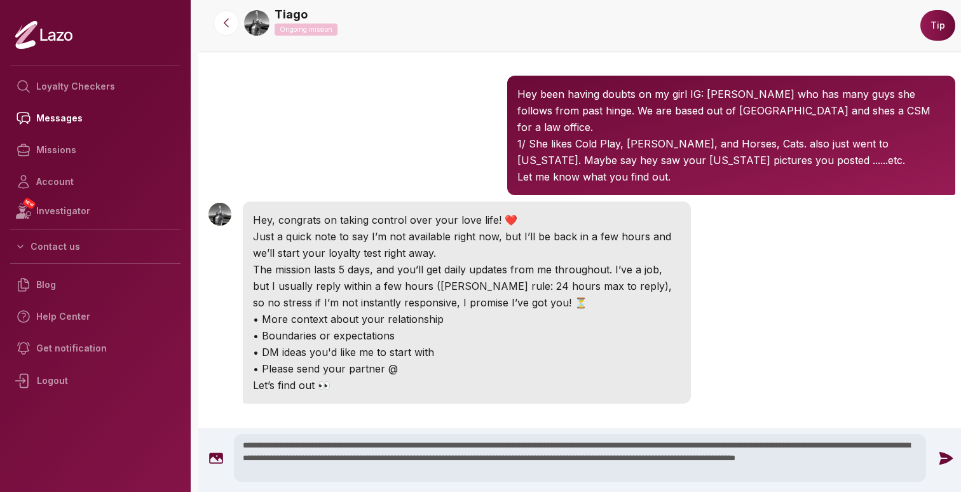
type textarea "**********"
drag, startPoint x: 956, startPoint y: 454, endPoint x: 961, endPoint y: 314, distance: 139.9
type textarea "**********"
click at [942, 454] on icon at bounding box center [946, 457] width 13 height 13
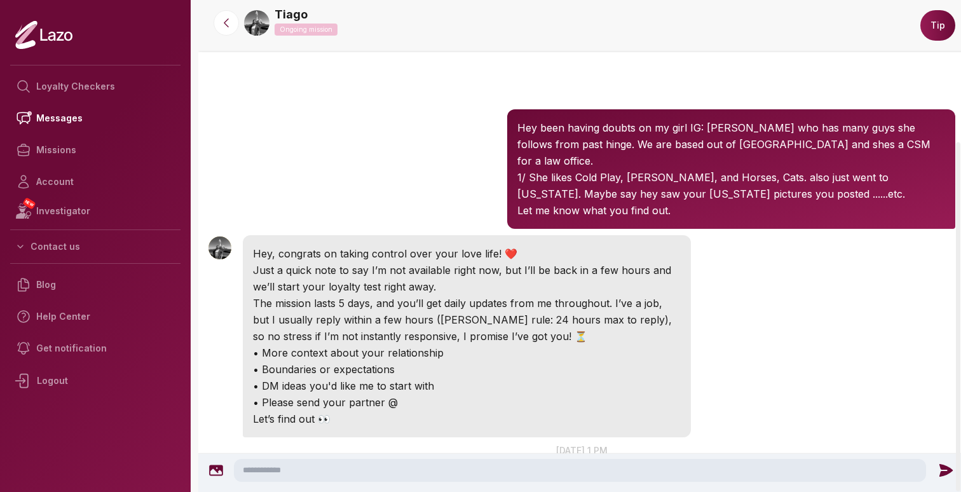
scroll to position [0, 0]
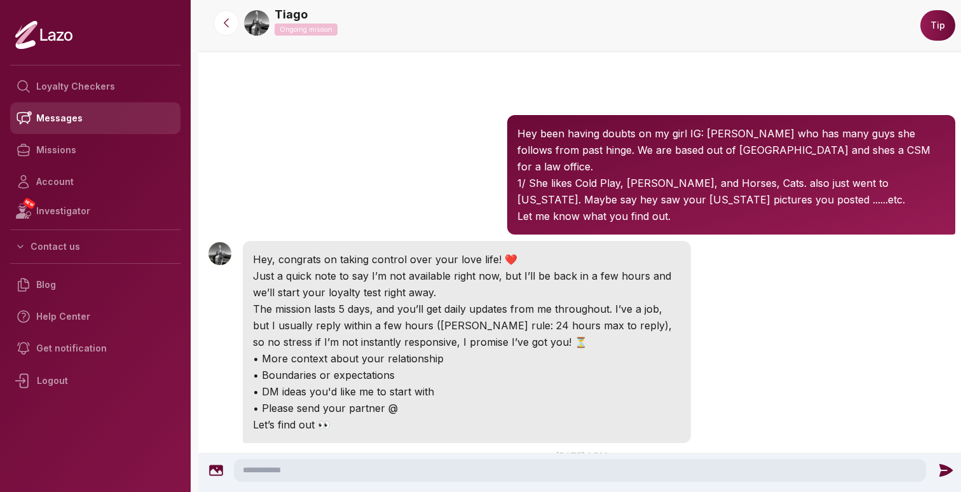
click at [60, 114] on link "Messages" at bounding box center [95, 118] width 170 height 32
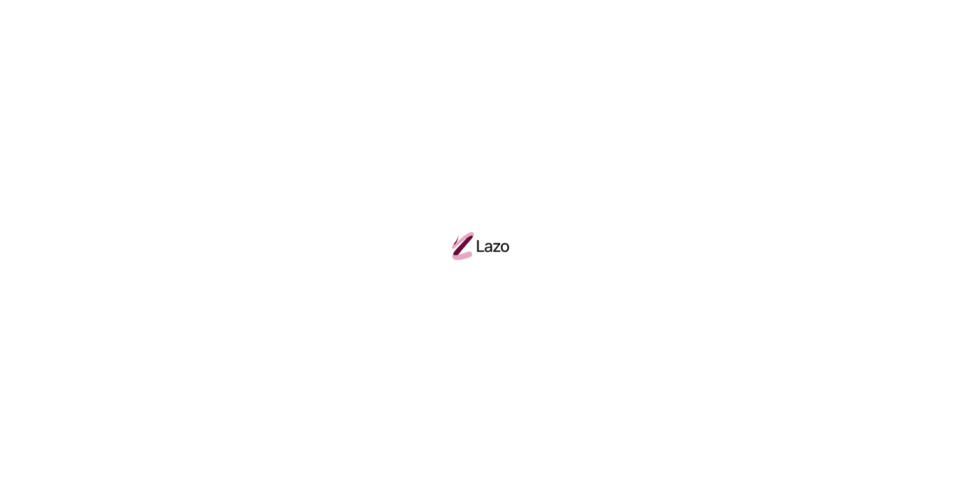
scroll to position [12901, 0]
